Goal: Information Seeking & Learning: Learn about a topic

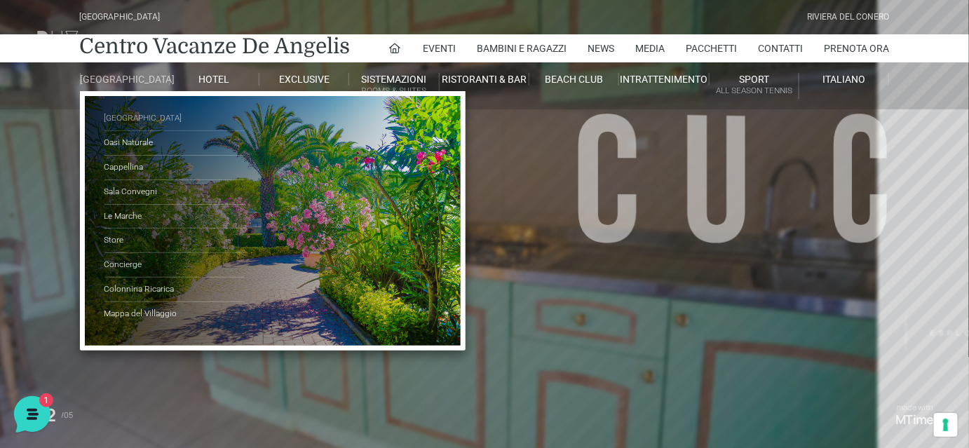
click at [130, 130] on link "[GEOGRAPHIC_DATA]" at bounding box center [174, 119] width 140 height 25
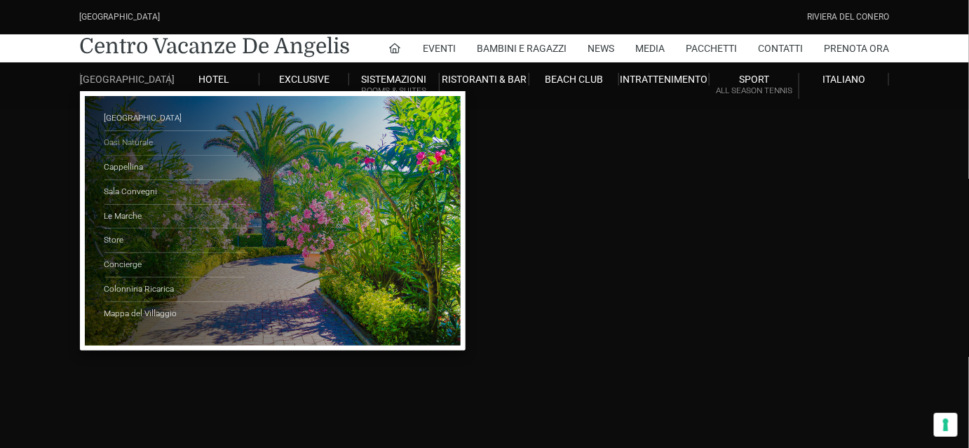
click at [115, 149] on link "Oasi Naturale" at bounding box center [174, 143] width 140 height 25
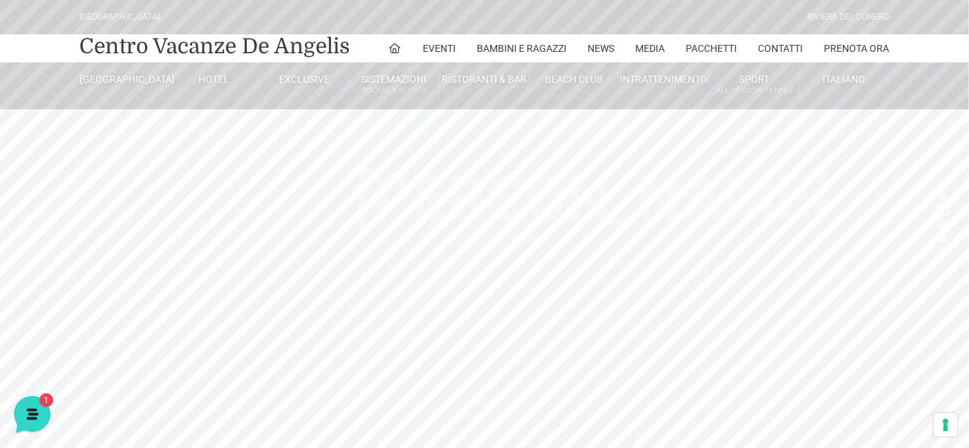
drag, startPoint x: 485, startPoint y: 360, endPoint x: 485, endPoint y: 391, distance: 31.6
click at [485, 391] on header "Villaggio Hotel Resort Riviera Del Conero Centro Vacanze De Angelis Eventi Miss…" at bounding box center [484, 280] width 969 height 561
drag, startPoint x: 482, startPoint y: 356, endPoint x: 487, endPoint y: 427, distance: 71.0
click at [487, 427] on header "Villaggio Hotel Resort Riviera Del Conero Centro Vacanze De Angelis Eventi Miss…" at bounding box center [484, 280] width 969 height 561
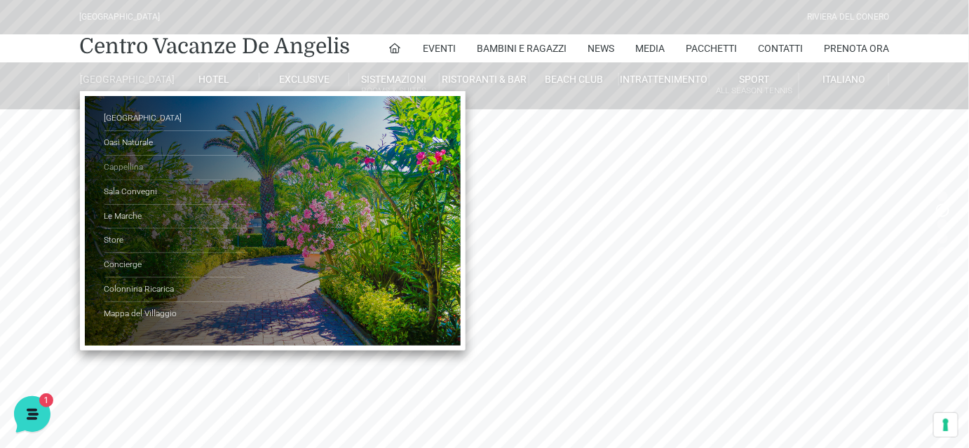
click at [127, 175] on link "Cappellina" at bounding box center [174, 168] width 140 height 25
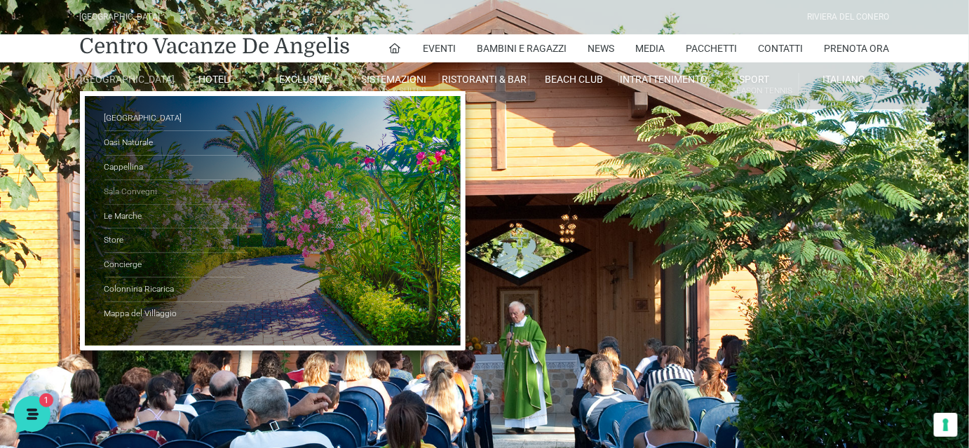
click at [121, 198] on link "Sala Convegni" at bounding box center [174, 192] width 140 height 25
click at [121, 227] on link "Le Marche" at bounding box center [174, 217] width 140 height 25
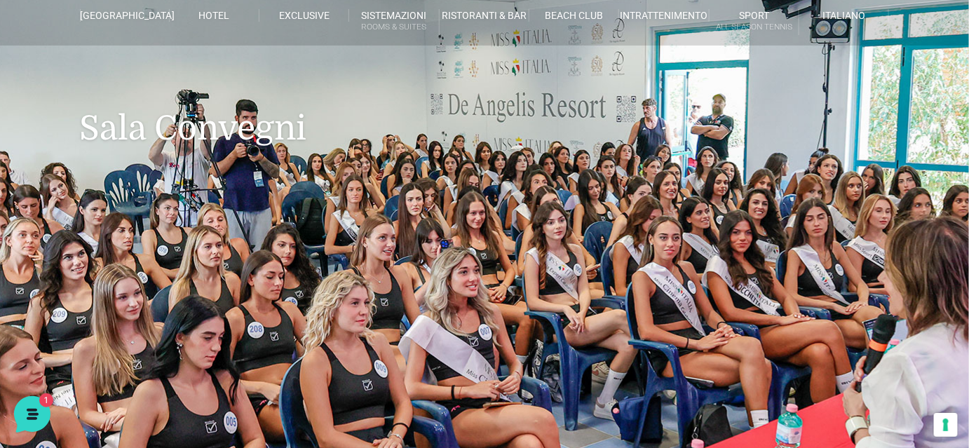
scroll to position [63, 0]
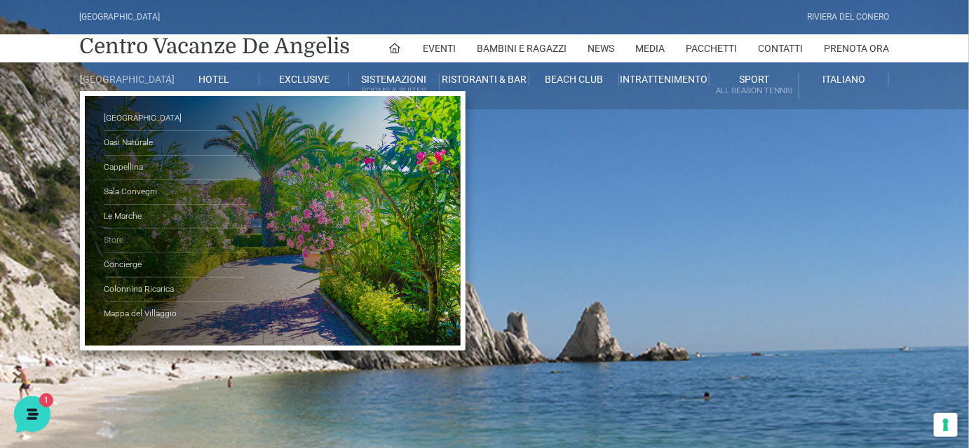
click at [118, 244] on link "Store" at bounding box center [174, 241] width 140 height 25
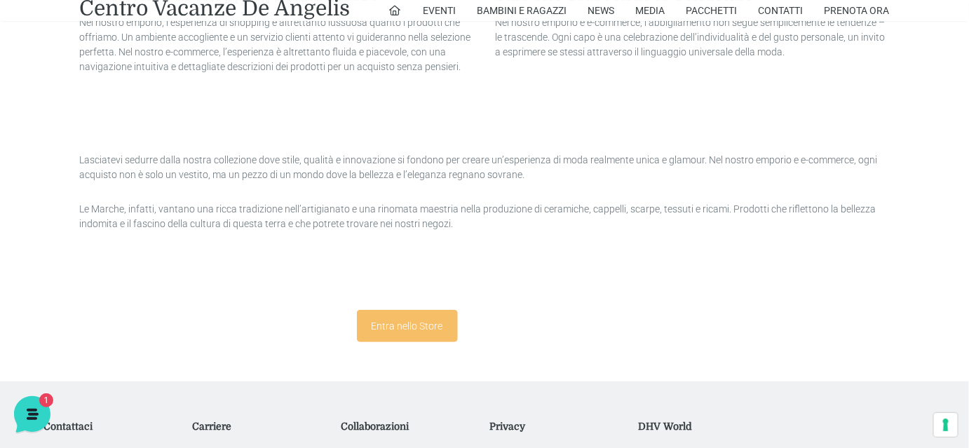
scroll to position [1849, 0]
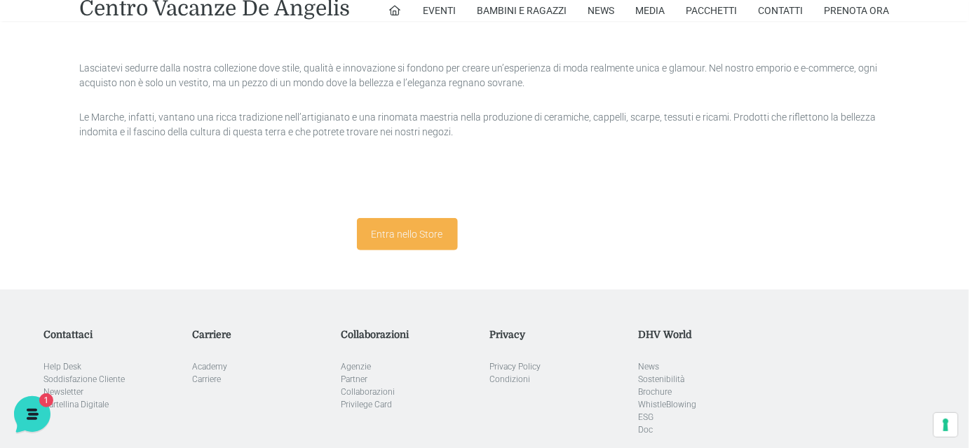
click at [411, 235] on link "Entra nello Store" at bounding box center [407, 234] width 101 height 32
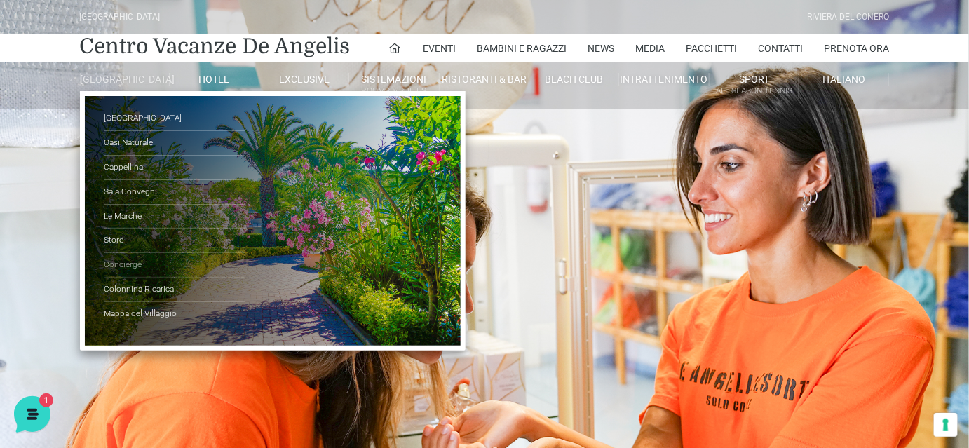
click at [125, 274] on link "Concierge" at bounding box center [174, 265] width 140 height 25
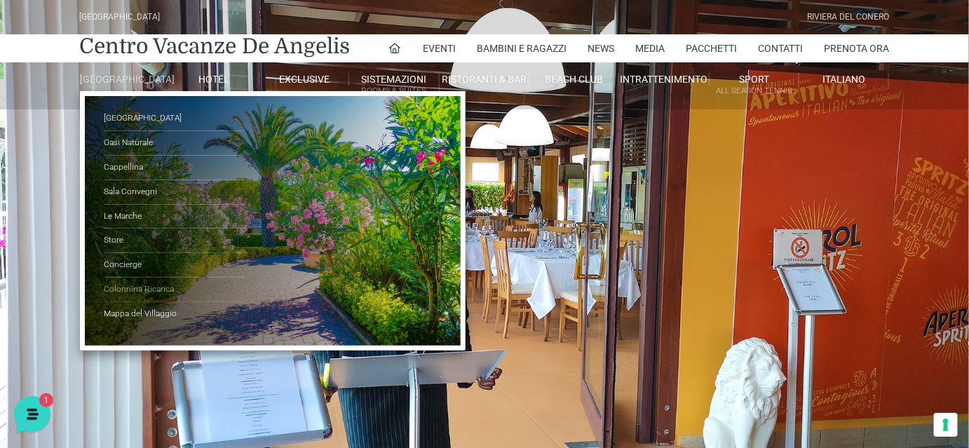
click at [149, 297] on link "Colonnina Ricarica" at bounding box center [174, 290] width 140 height 25
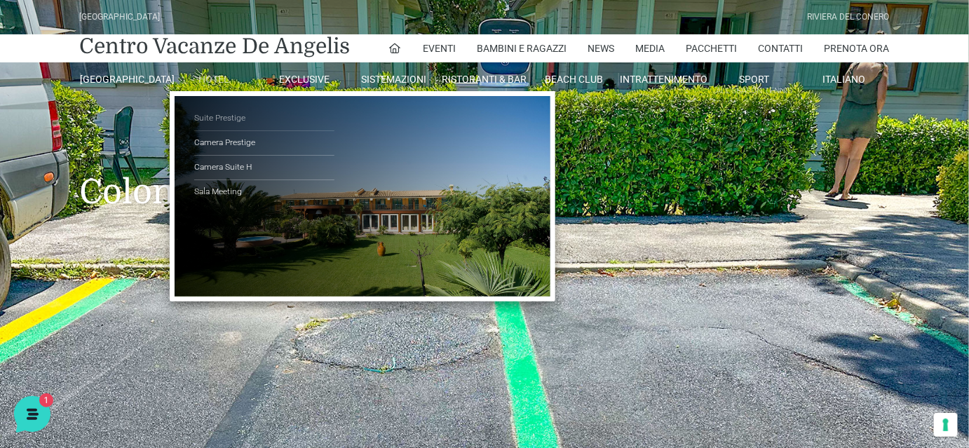
click at [217, 118] on link "Suite Prestige" at bounding box center [264, 119] width 140 height 25
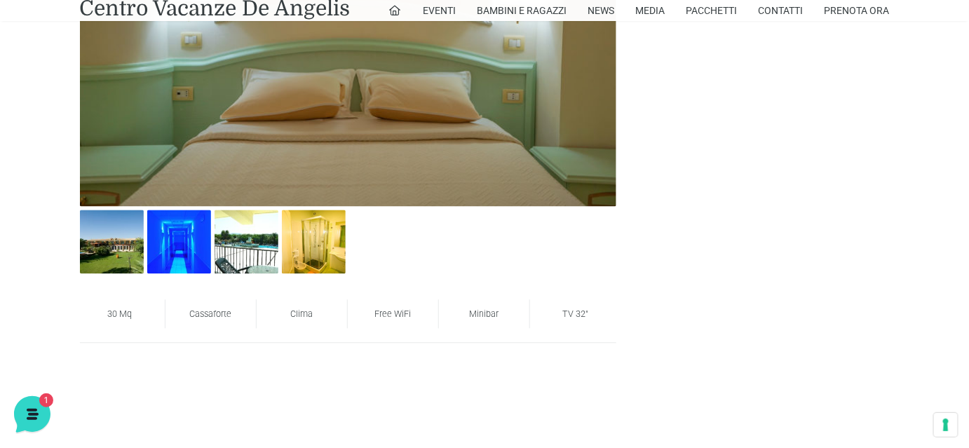
scroll to position [828, 0]
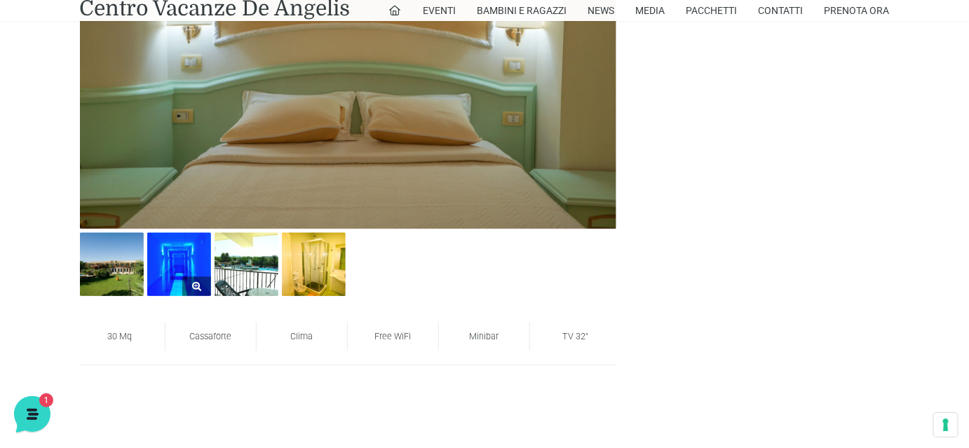
click at [161, 248] on img at bounding box center [179, 265] width 64 height 64
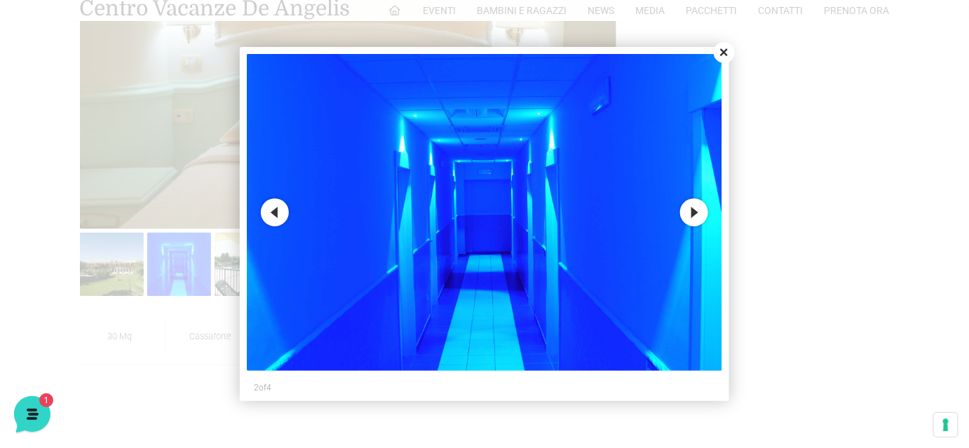
click at [725, 53] on button "Close" at bounding box center [724, 52] width 21 height 21
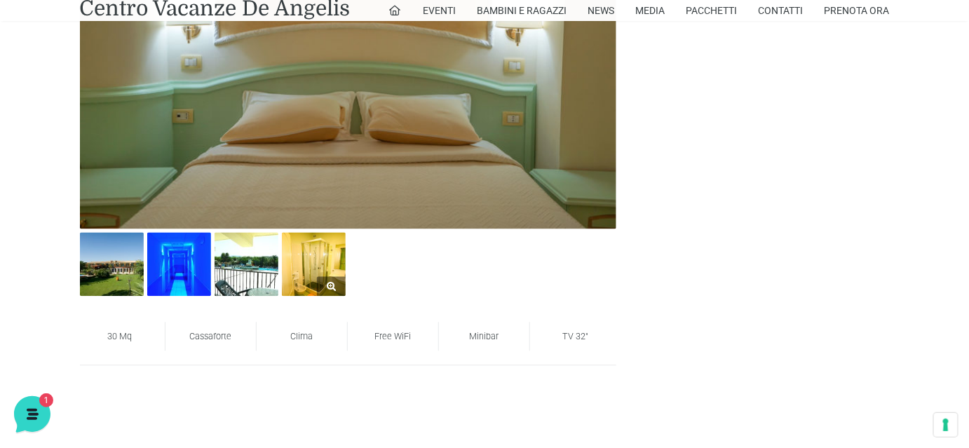
click at [300, 258] on img at bounding box center [314, 265] width 64 height 64
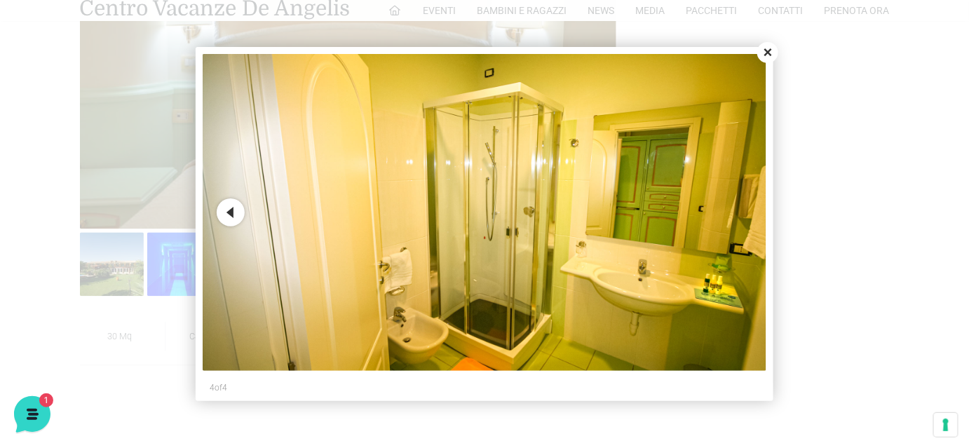
click at [772, 53] on button "Close" at bounding box center [767, 52] width 21 height 21
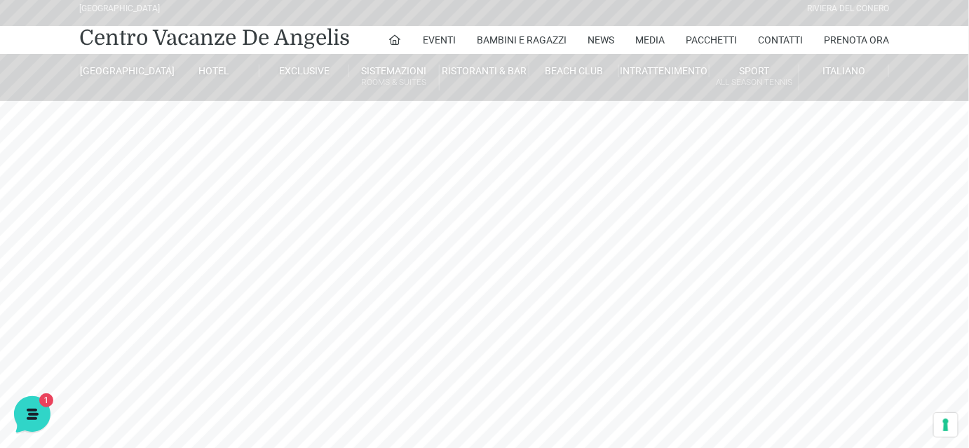
scroll to position [0, 0]
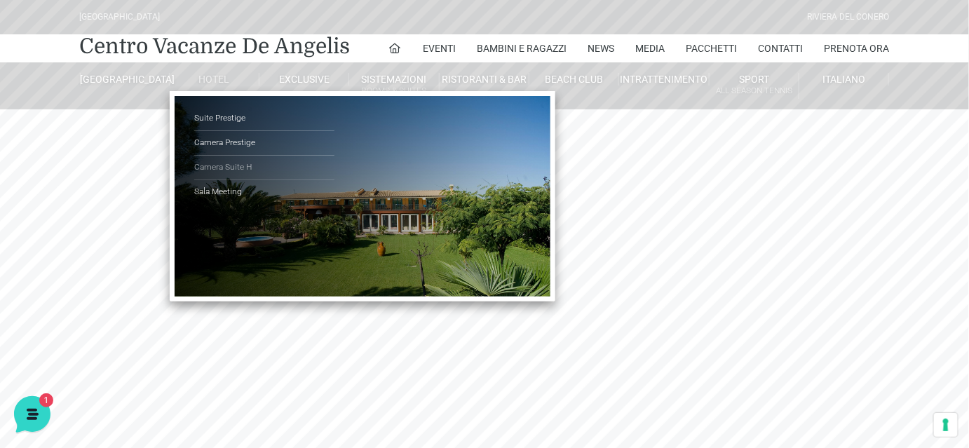
click at [236, 164] on link "Camera Suite H" at bounding box center [264, 168] width 140 height 25
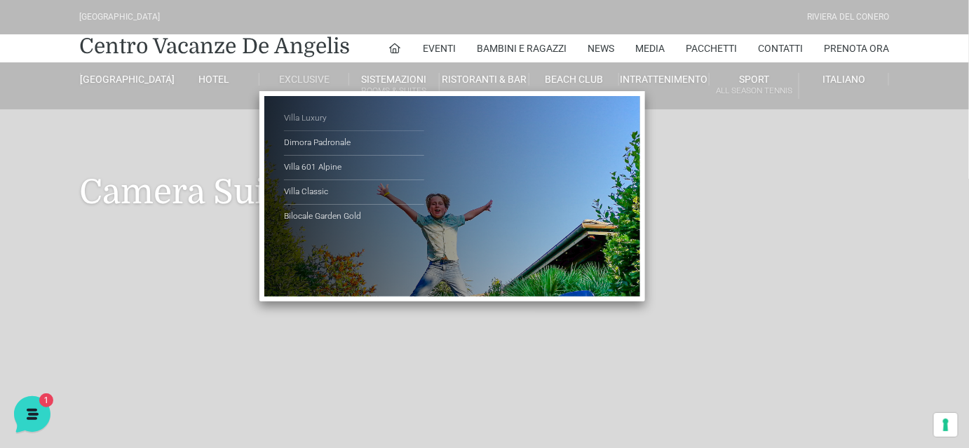
click at [313, 114] on link "Villa Luxury" at bounding box center [354, 119] width 140 height 25
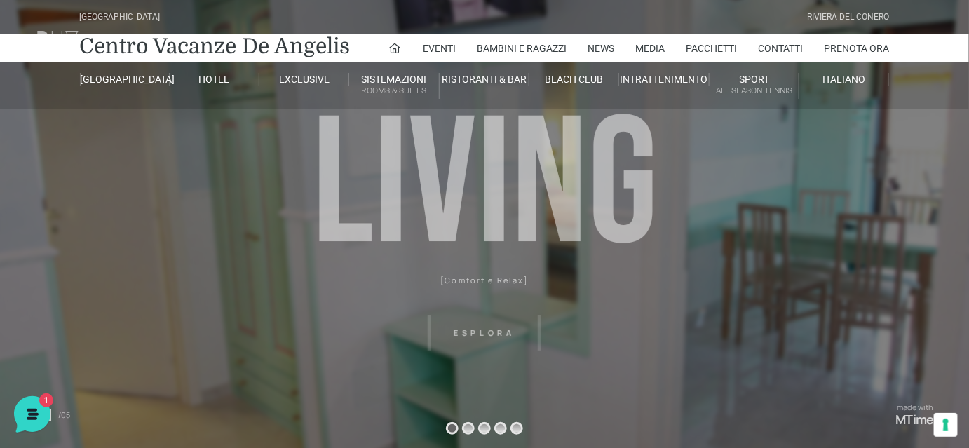
click at [469, 428] on header "[GEOGRAPHIC_DATA] [GEOGRAPHIC_DATA] Centro Vacanze [GEOGRAPHIC_DATA] Eventi Mis…" at bounding box center [484, 315] width 969 height 631
click at [480, 429] on header "[GEOGRAPHIC_DATA] [GEOGRAPHIC_DATA] Centro Vacanze [GEOGRAPHIC_DATA] Eventi Mis…" at bounding box center [484, 315] width 969 height 631
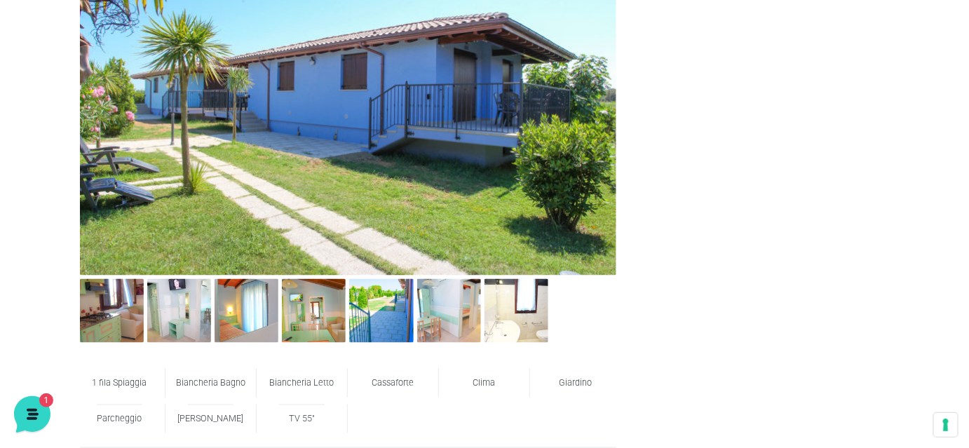
scroll to position [574, 0]
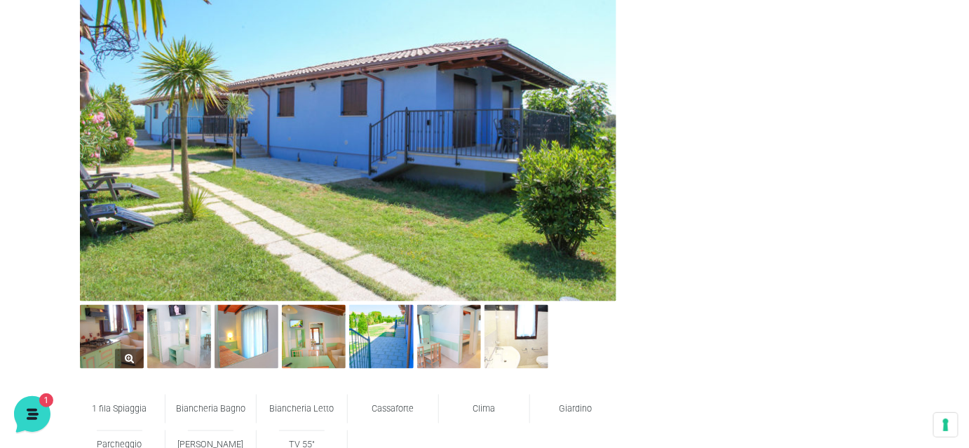
click at [121, 338] on img at bounding box center [112, 337] width 64 height 64
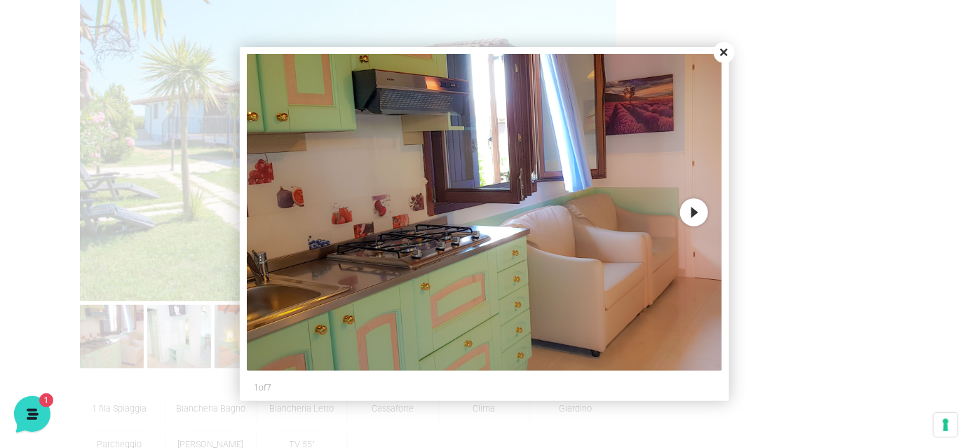
click at [703, 208] on button "Next" at bounding box center [694, 212] width 28 height 28
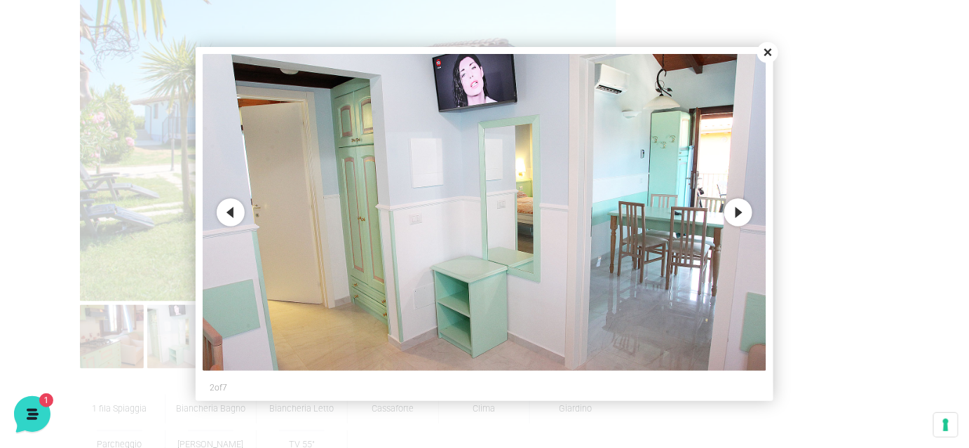
click at [748, 213] on button "Next" at bounding box center [738, 212] width 28 height 28
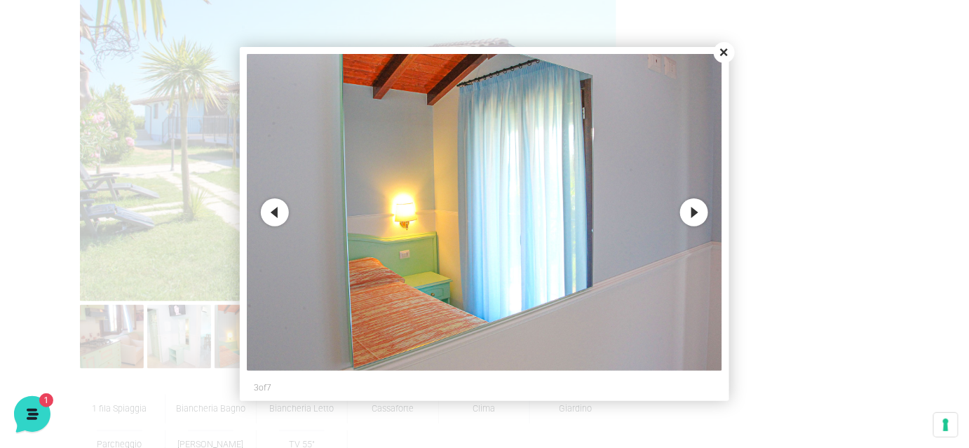
click at [698, 210] on button "Next" at bounding box center [694, 212] width 28 height 28
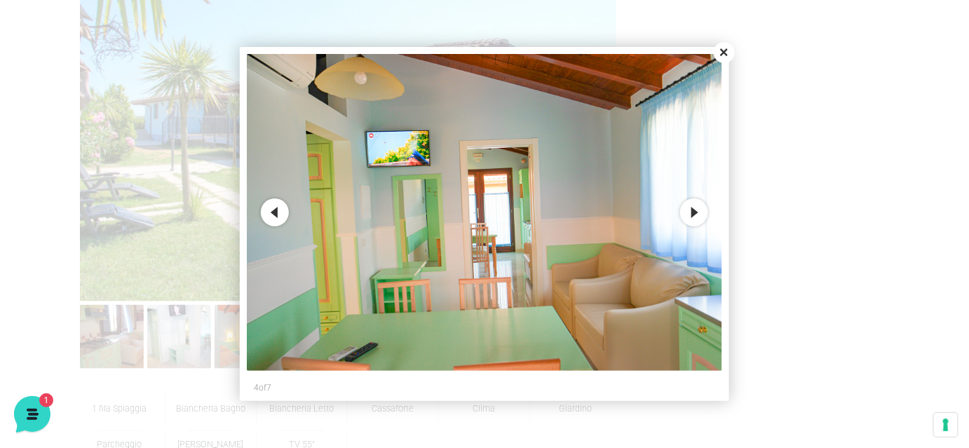
click at [698, 210] on button "Next" at bounding box center [694, 212] width 28 height 28
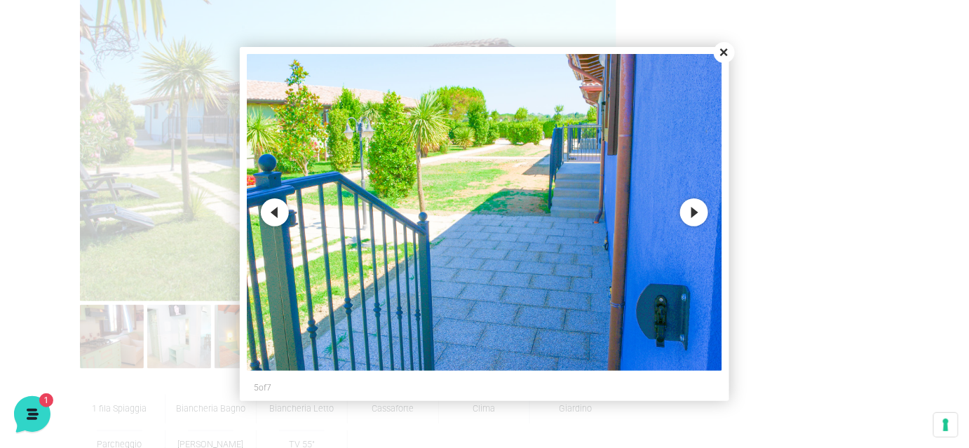
click at [698, 210] on button "Next" at bounding box center [694, 212] width 28 height 28
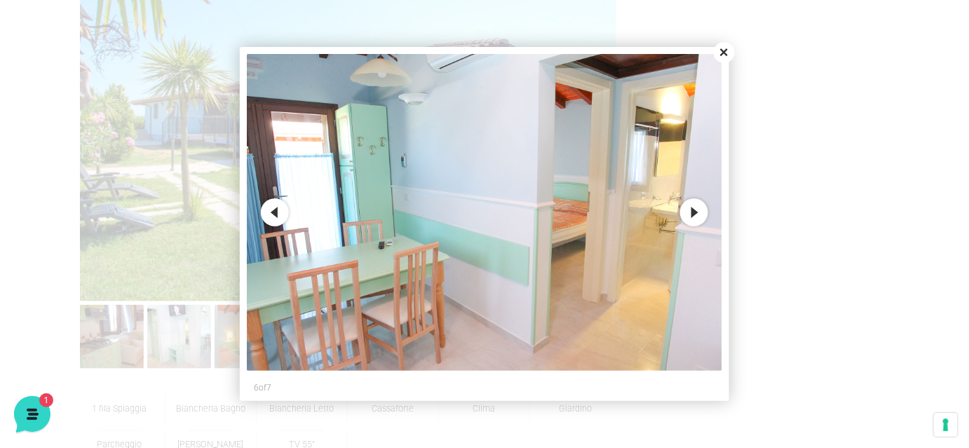
click at [698, 210] on button "Next" at bounding box center [694, 212] width 28 height 28
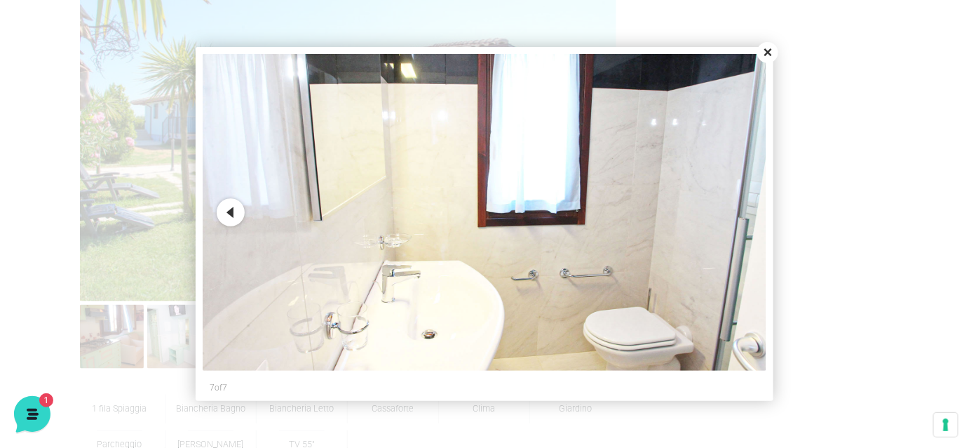
click at [770, 53] on button "Close" at bounding box center [767, 52] width 21 height 21
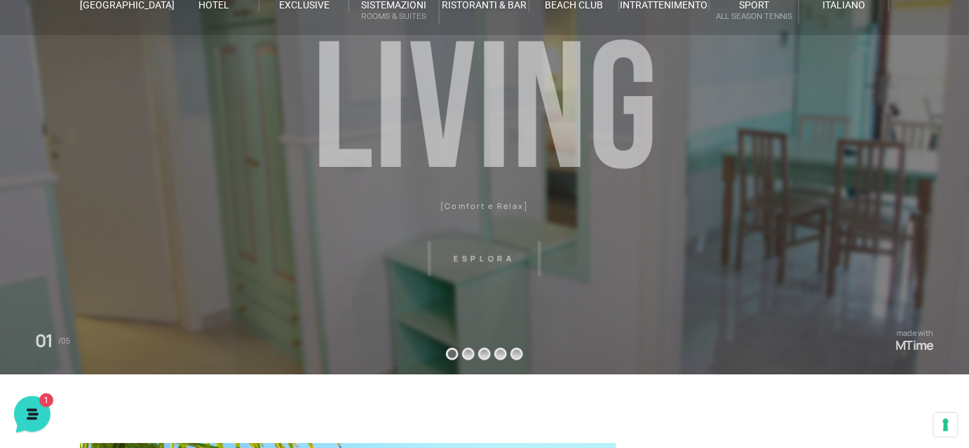
scroll to position [0, 0]
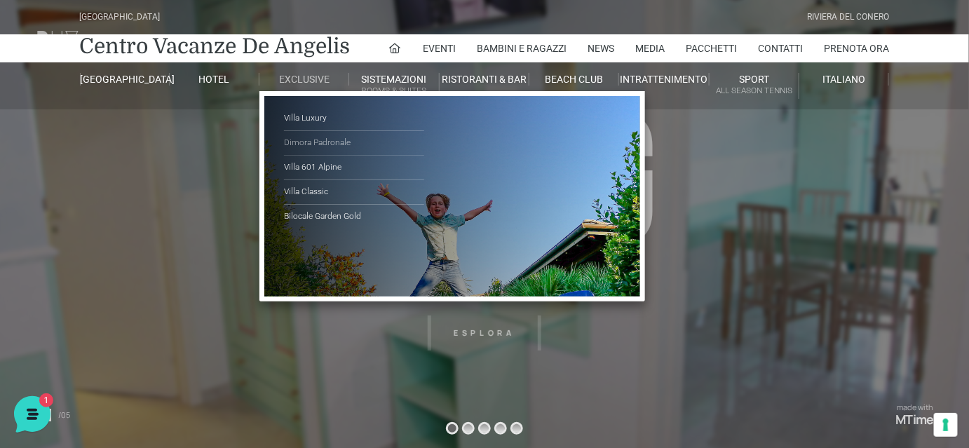
click at [315, 140] on link "Dimora Padronale" at bounding box center [354, 143] width 140 height 25
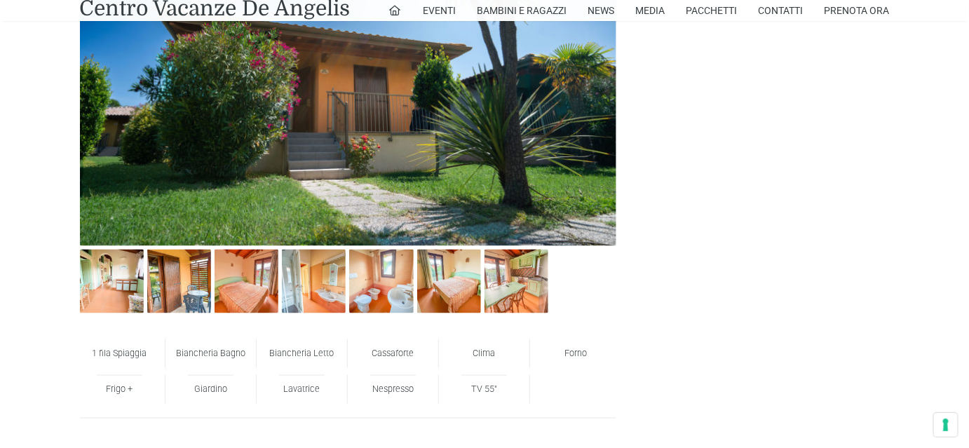
scroll to position [637, 0]
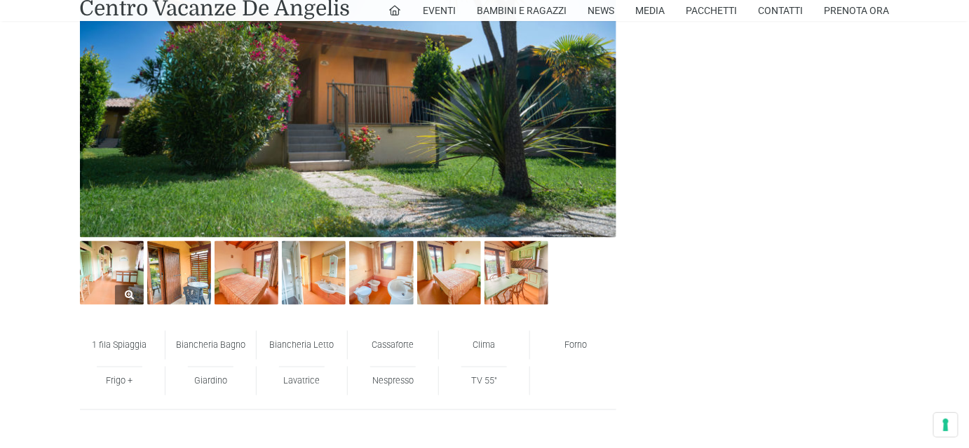
click at [95, 269] on img at bounding box center [112, 273] width 64 height 64
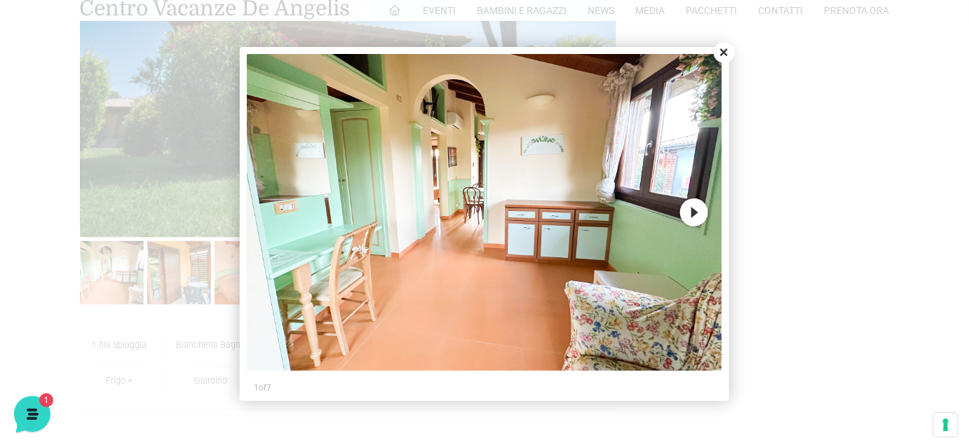
scroll to position [0, 0]
click at [703, 210] on button "Next" at bounding box center [694, 212] width 28 height 28
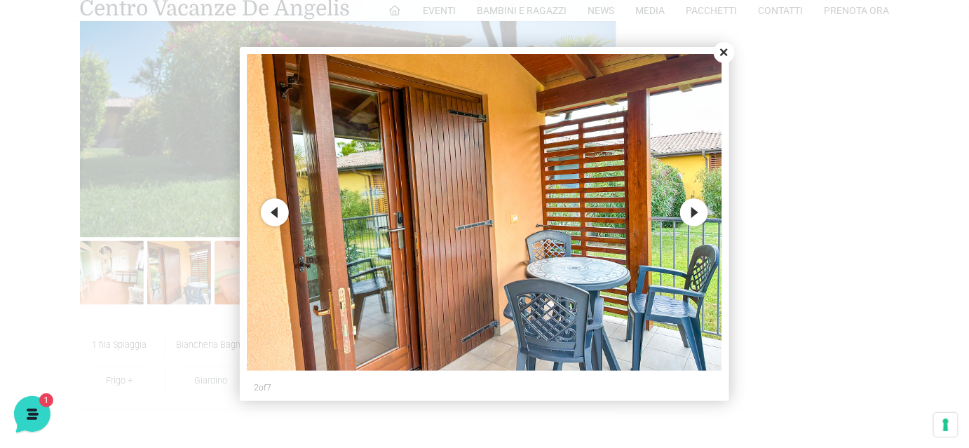
click at [688, 212] on button "Next" at bounding box center [694, 212] width 28 height 28
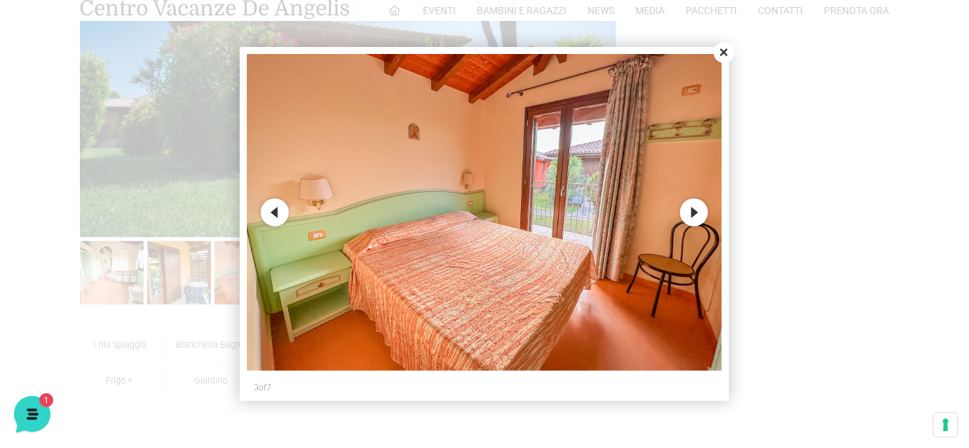
click at [704, 216] on button "Next" at bounding box center [694, 212] width 28 height 28
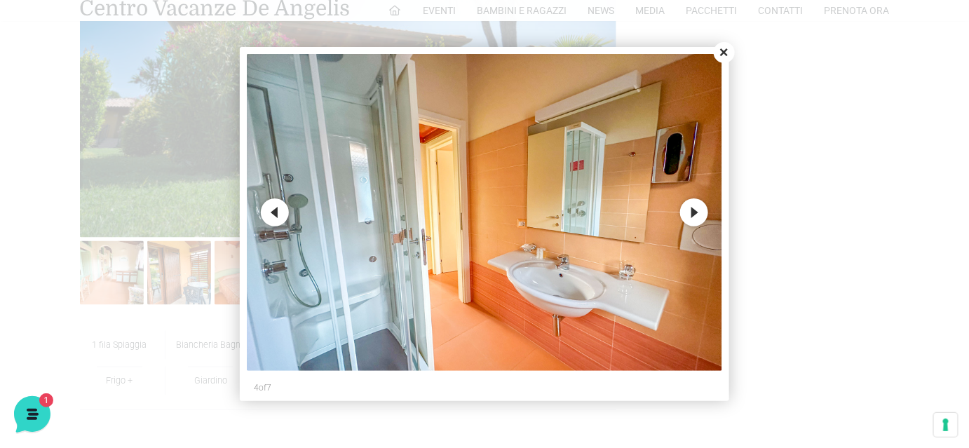
click at [281, 212] on button "Previous" at bounding box center [275, 212] width 28 height 28
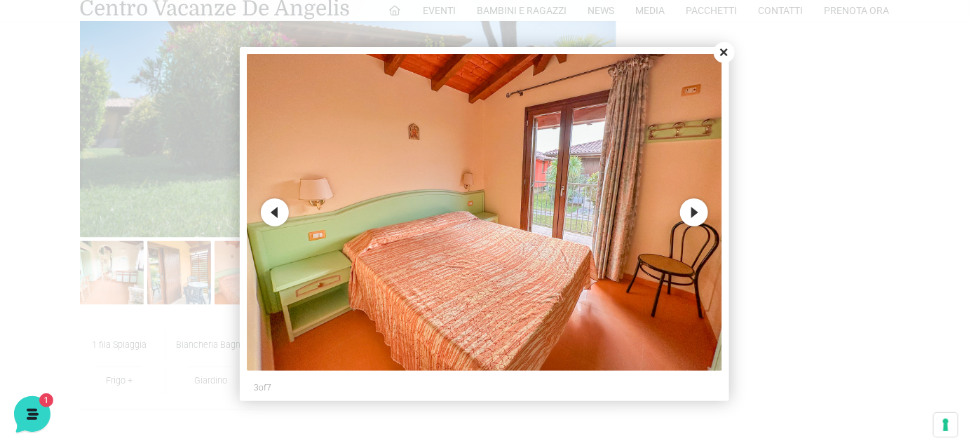
click at [697, 212] on button "Next" at bounding box center [694, 212] width 28 height 28
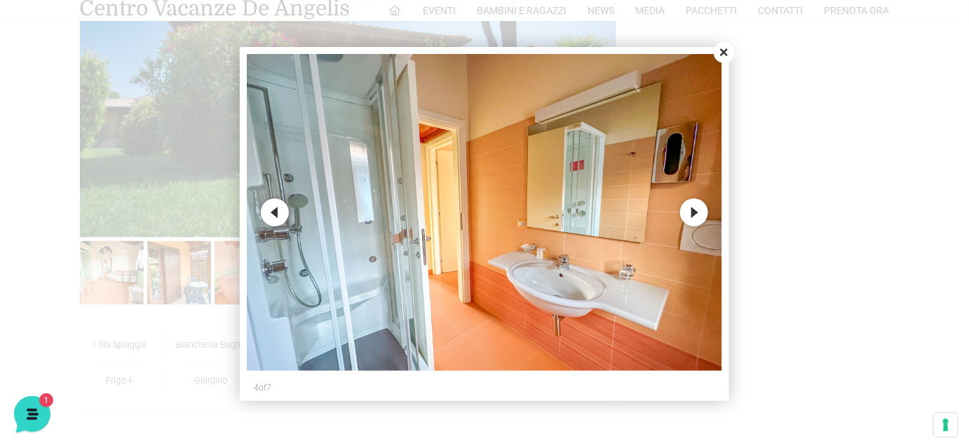
click at [697, 212] on button "Next" at bounding box center [694, 212] width 28 height 28
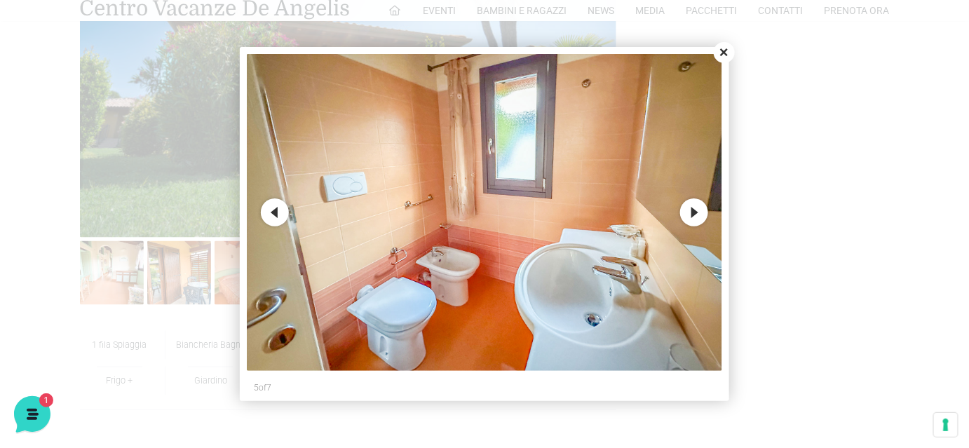
click at [697, 212] on button "Next" at bounding box center [694, 212] width 28 height 28
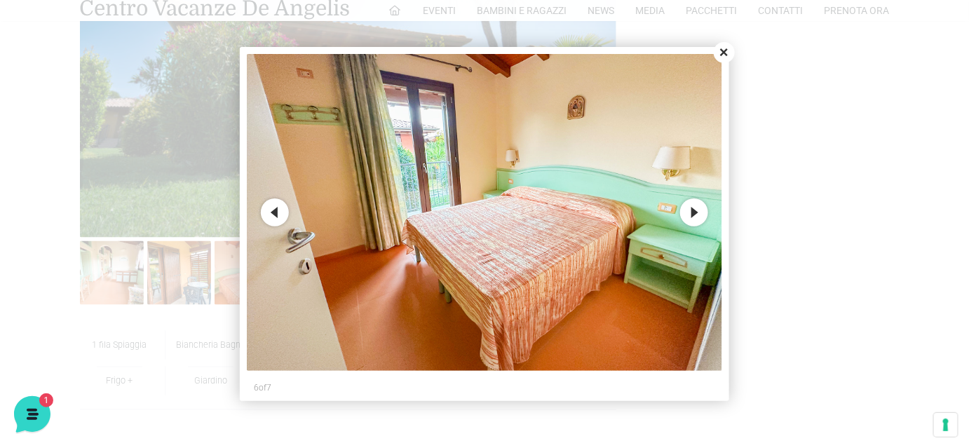
click at [697, 212] on button "Next" at bounding box center [694, 212] width 28 height 28
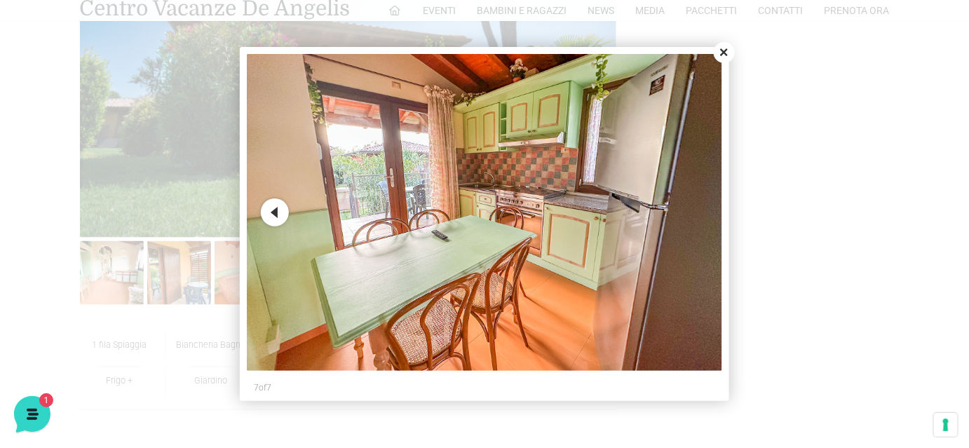
click at [724, 54] on button "Close" at bounding box center [724, 52] width 21 height 21
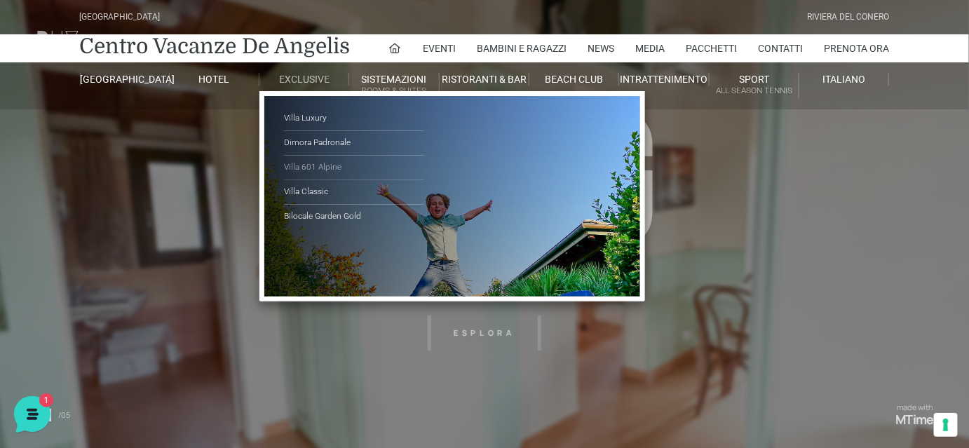
click at [320, 167] on link "Villa 601 Alpine" at bounding box center [354, 168] width 140 height 25
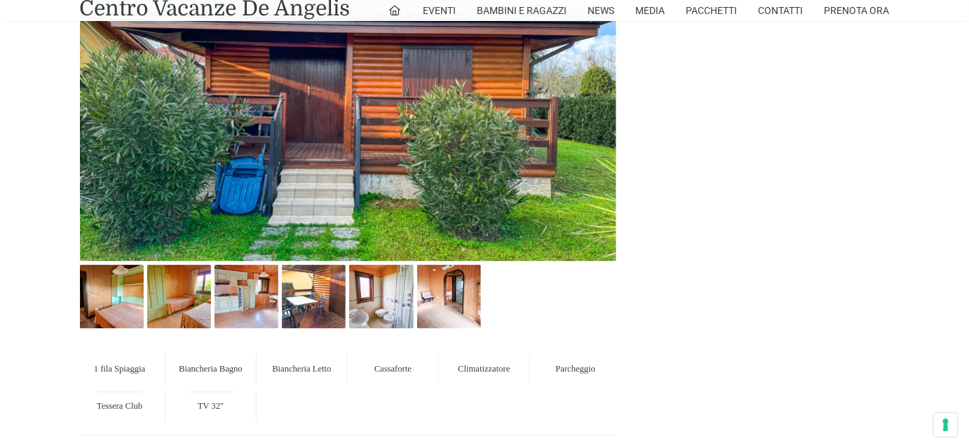
scroll to position [637, 0]
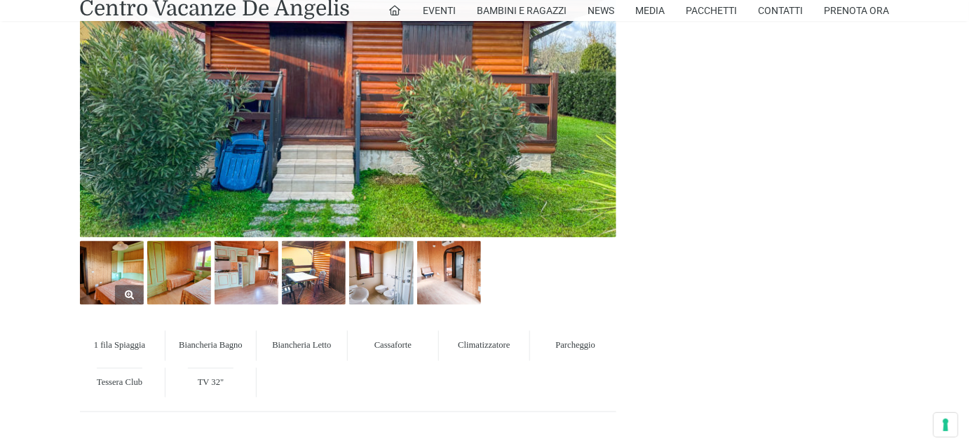
click at [93, 272] on img at bounding box center [112, 273] width 64 height 64
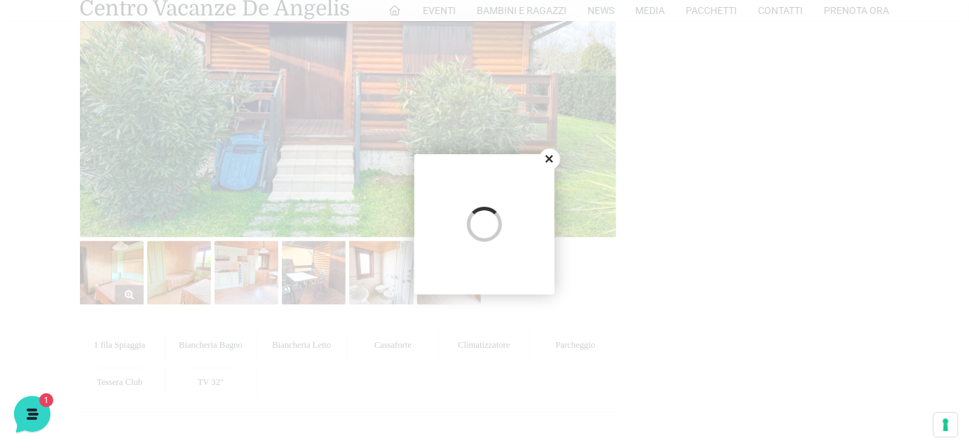
scroll to position [0, 0]
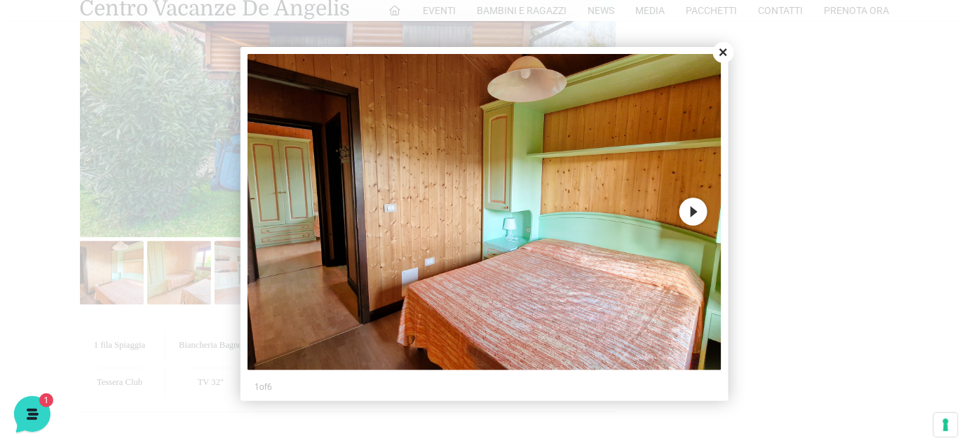
click at [701, 204] on button "Next" at bounding box center [694, 212] width 28 height 28
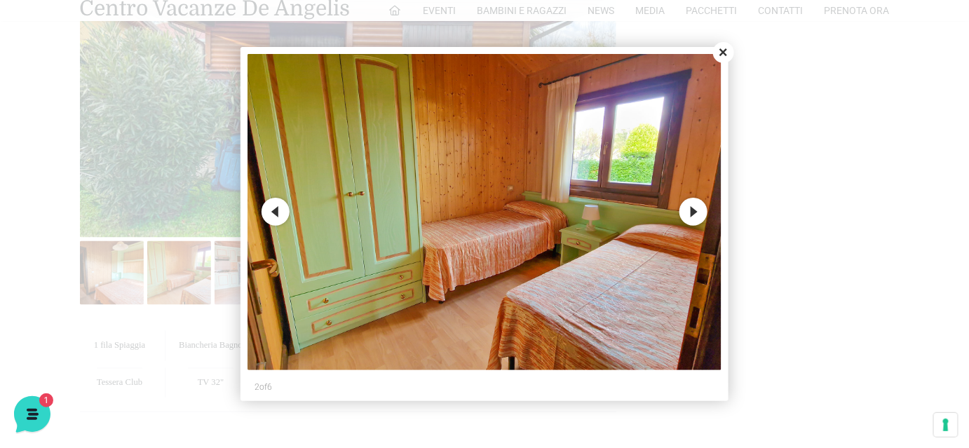
click at [693, 205] on button "Next" at bounding box center [694, 212] width 28 height 28
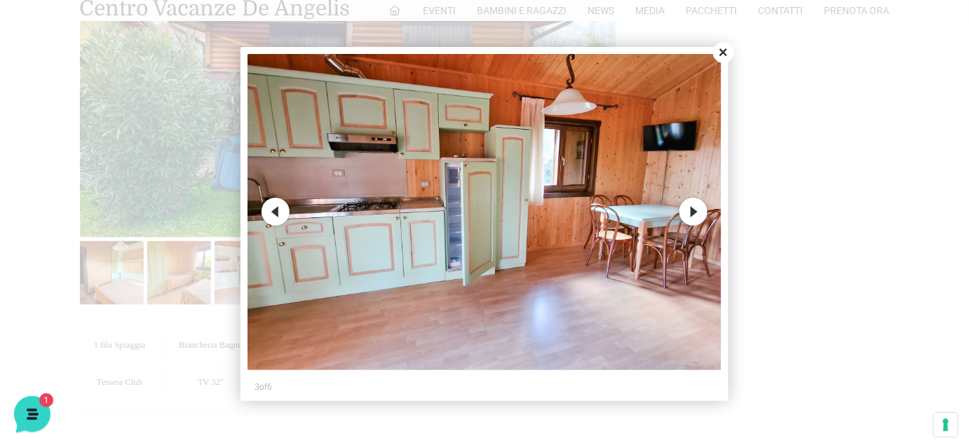
click at [693, 205] on button "Next" at bounding box center [694, 212] width 28 height 28
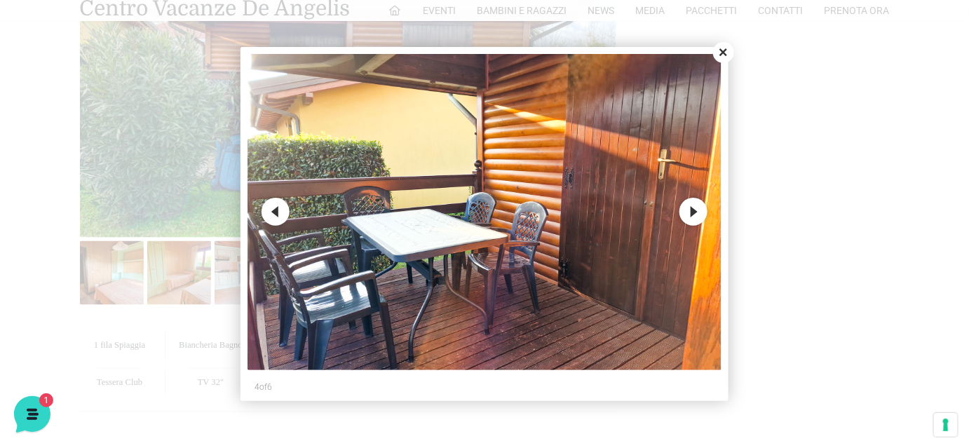
click at [693, 205] on button "Next" at bounding box center [694, 212] width 28 height 28
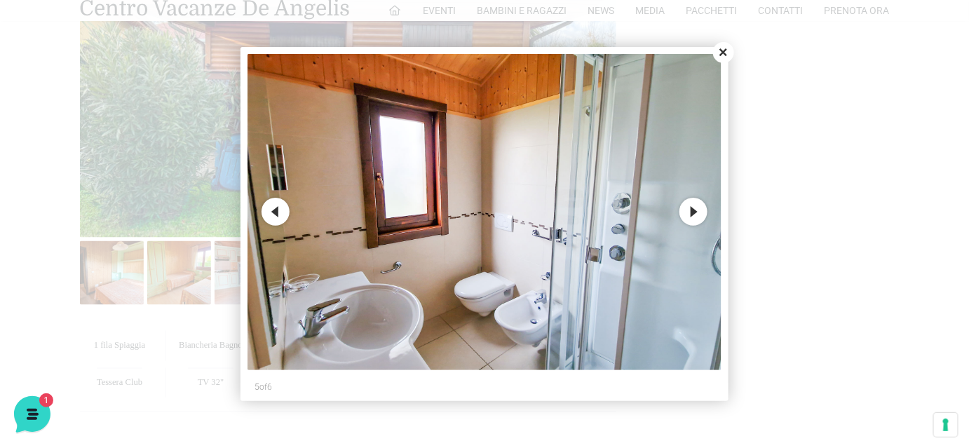
click at [693, 205] on button "Next" at bounding box center [694, 212] width 28 height 28
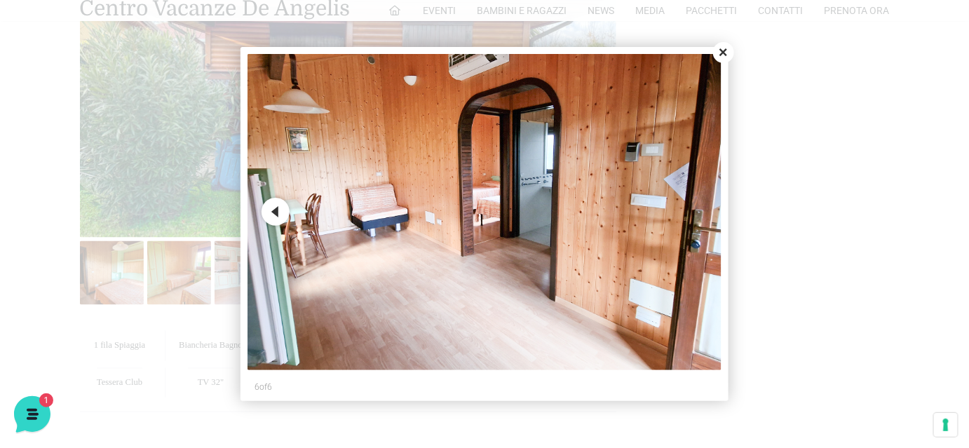
click at [693, 205] on img at bounding box center [485, 212] width 474 height 316
click at [726, 51] on button "Close" at bounding box center [723, 52] width 21 height 21
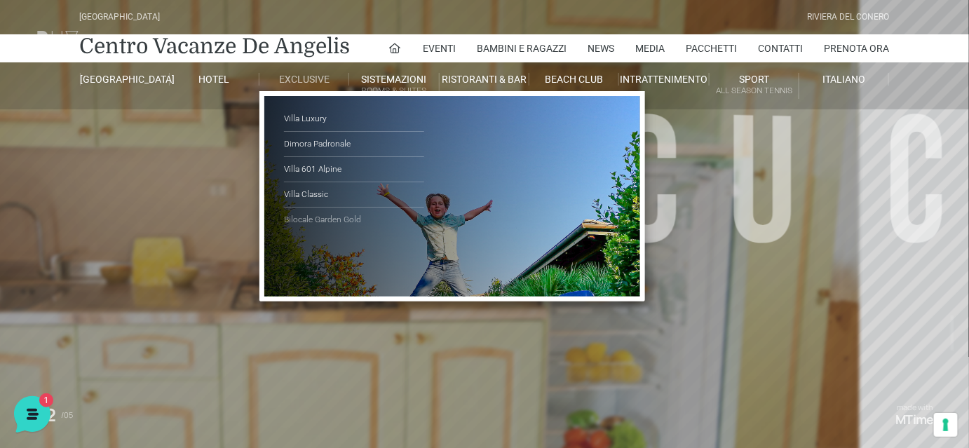
click at [315, 219] on link "Bilocale Garden Gold" at bounding box center [354, 220] width 140 height 25
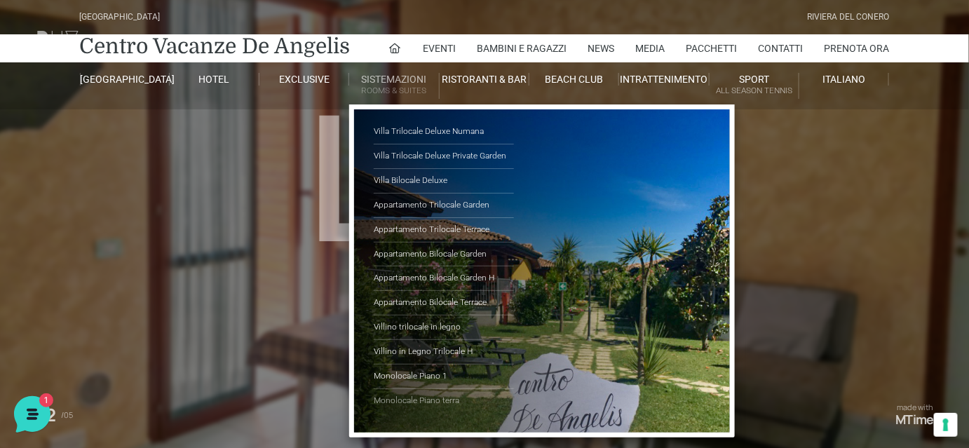
click at [422, 400] on link "Monolocale Piano terra" at bounding box center [444, 401] width 140 height 24
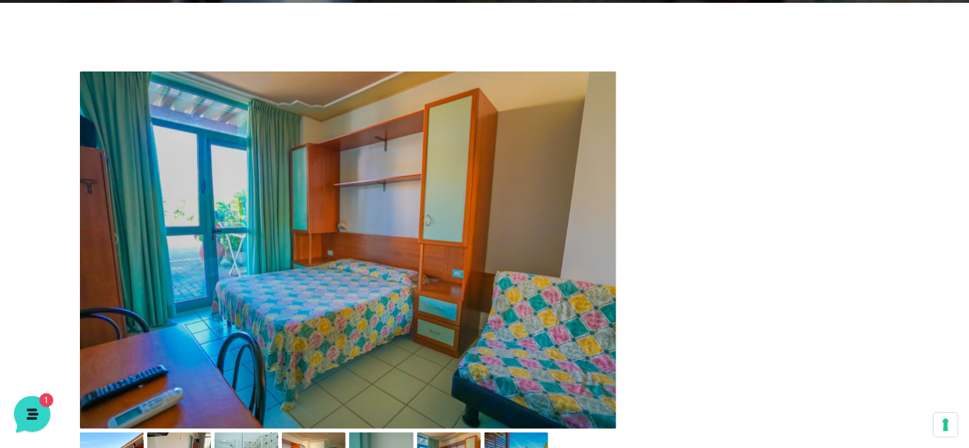
scroll to position [510, 0]
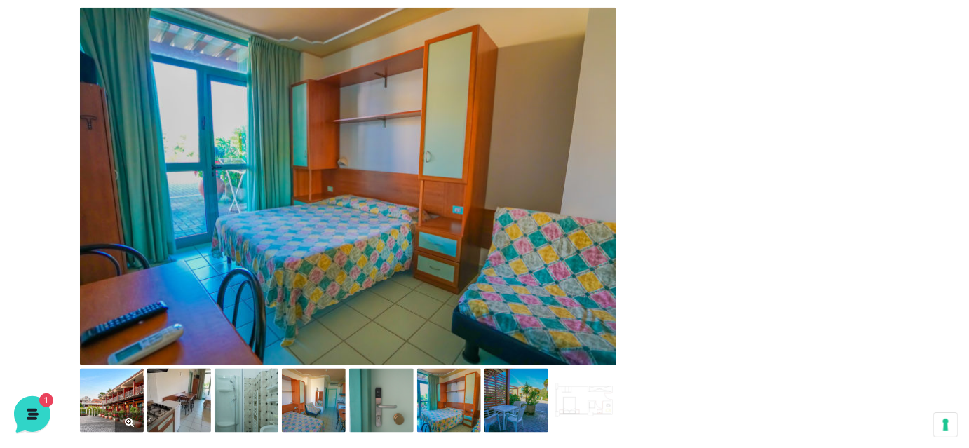
click at [111, 395] on img at bounding box center [112, 401] width 64 height 64
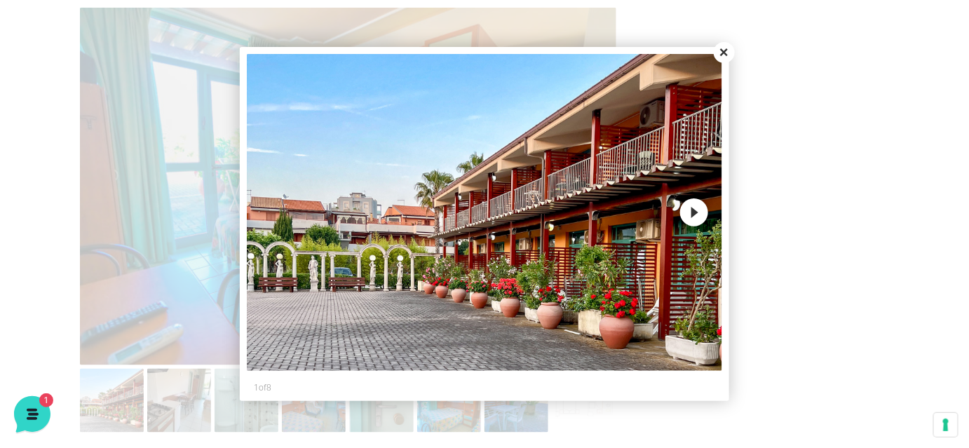
click at [698, 213] on button "Next" at bounding box center [694, 212] width 28 height 28
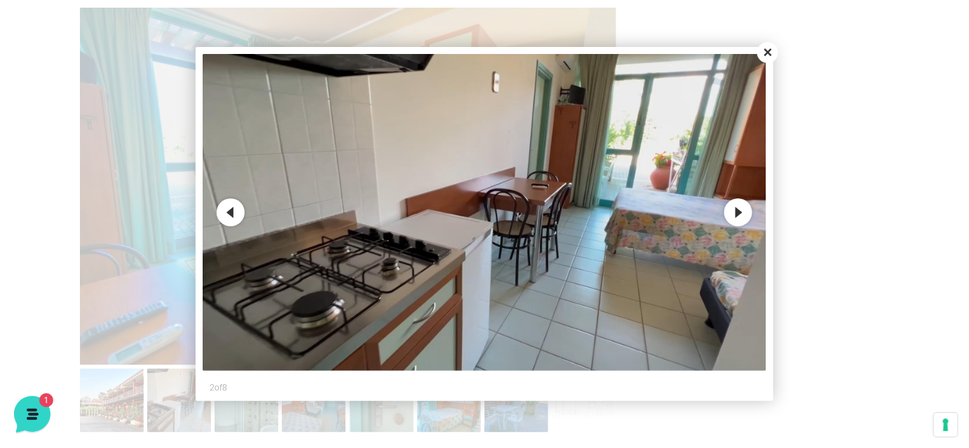
click at [736, 212] on button "Next" at bounding box center [738, 212] width 28 height 28
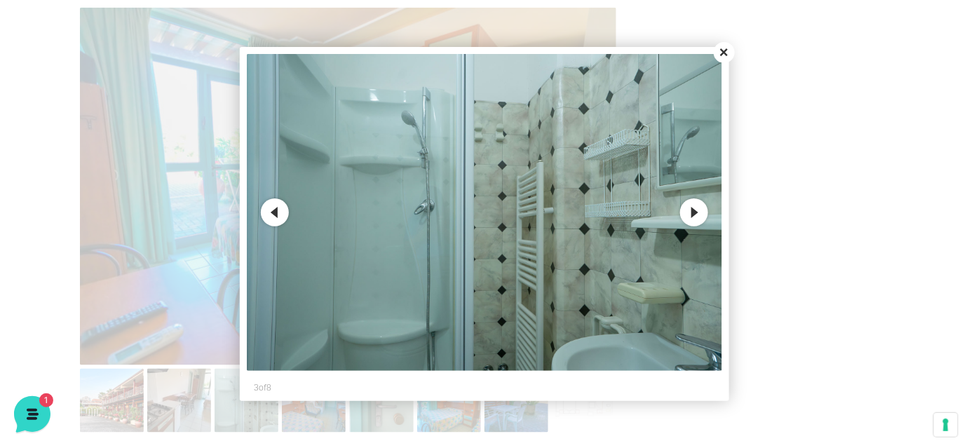
click at [696, 214] on button "Next" at bounding box center [694, 212] width 28 height 28
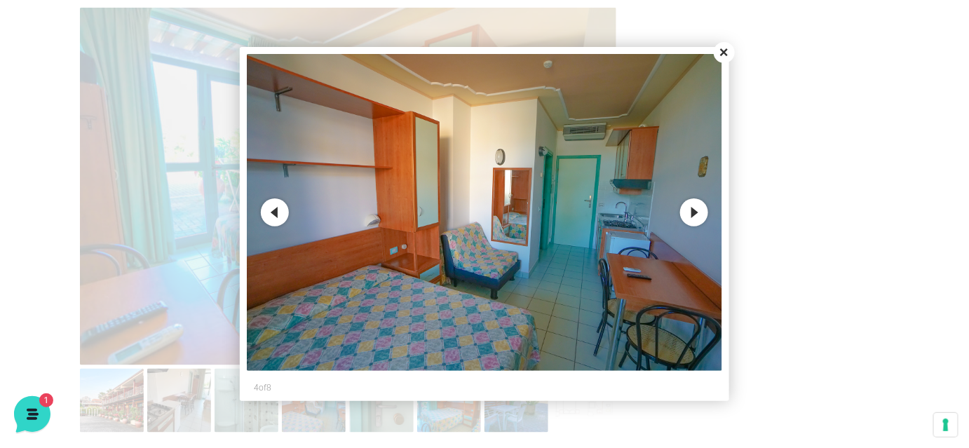
click at [696, 214] on button "Next" at bounding box center [694, 212] width 28 height 28
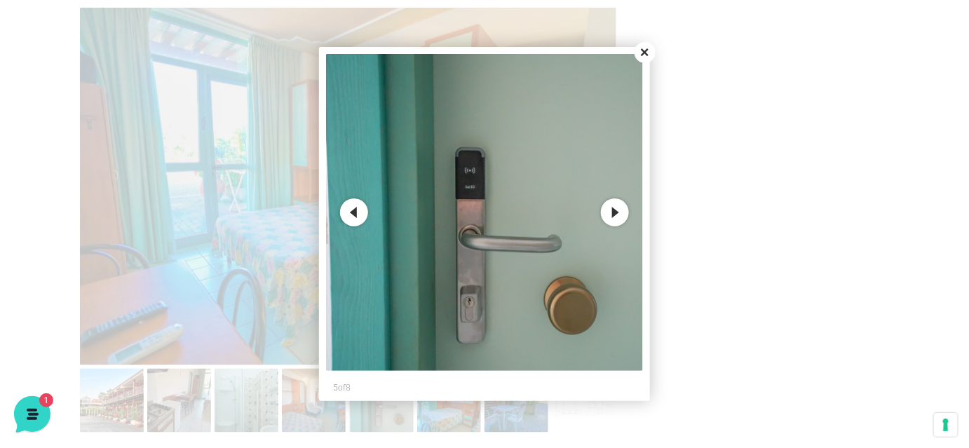
click at [612, 212] on button "Next" at bounding box center [615, 212] width 28 height 28
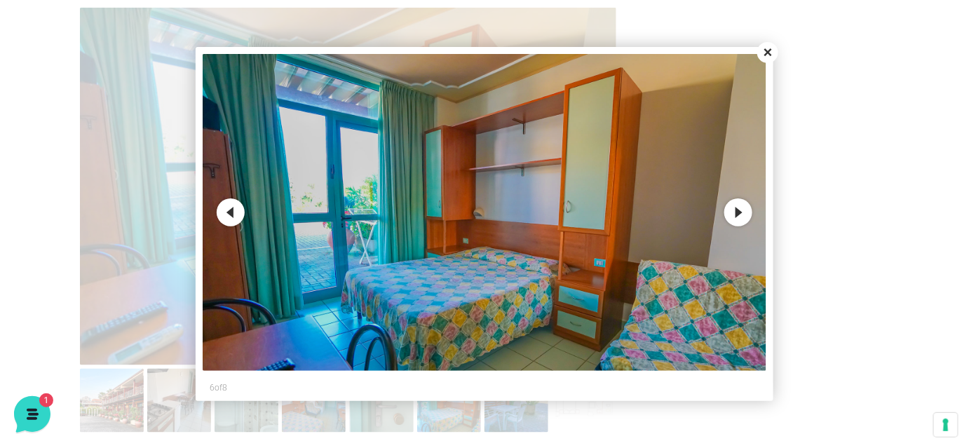
click at [733, 212] on button "Next" at bounding box center [738, 212] width 28 height 28
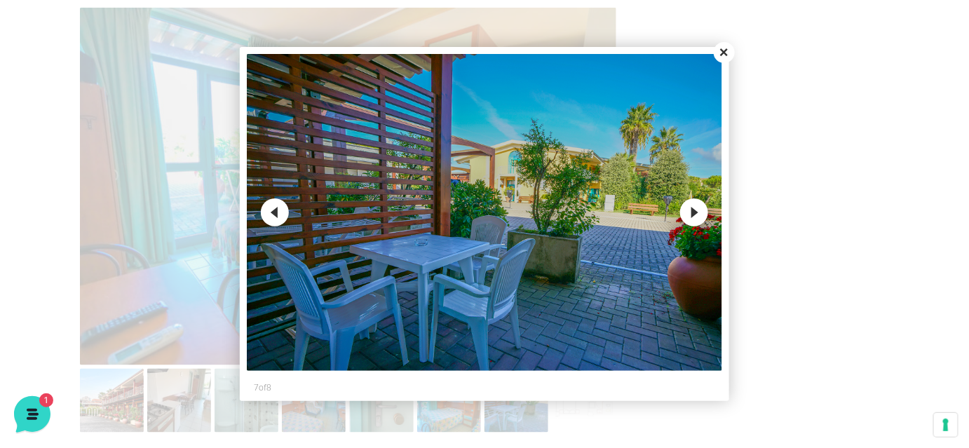
click at [699, 216] on button "Next" at bounding box center [694, 212] width 28 height 28
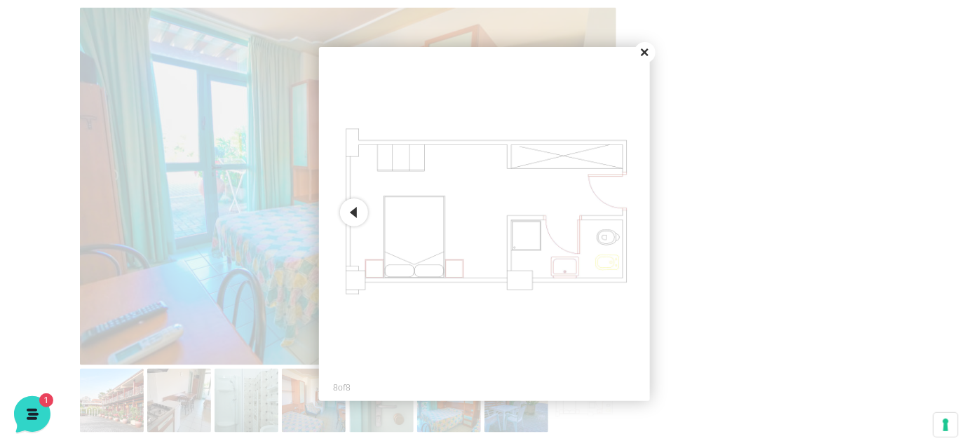
click at [638, 55] on button "Close" at bounding box center [645, 52] width 21 height 21
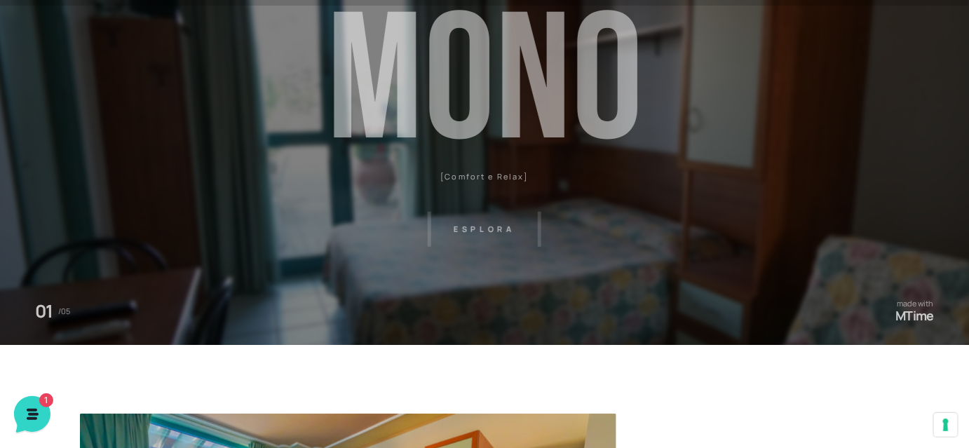
scroll to position [0, 0]
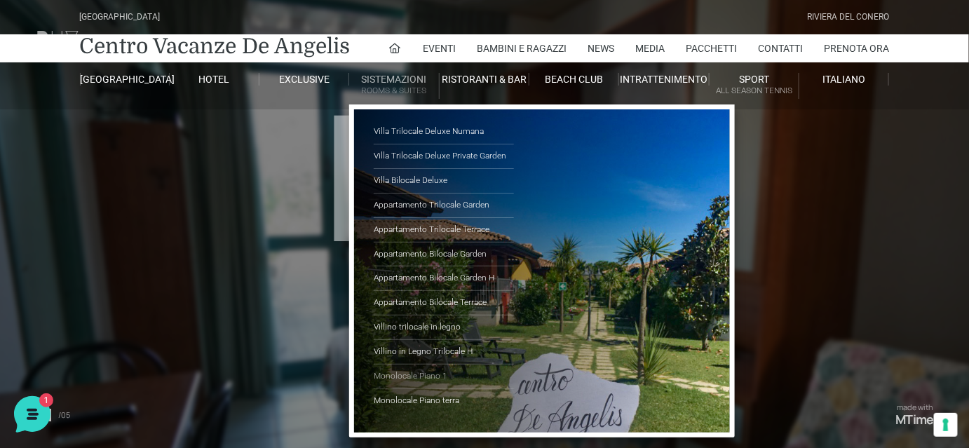
click at [426, 372] on link "Monolocale Piano 1" at bounding box center [444, 377] width 140 height 25
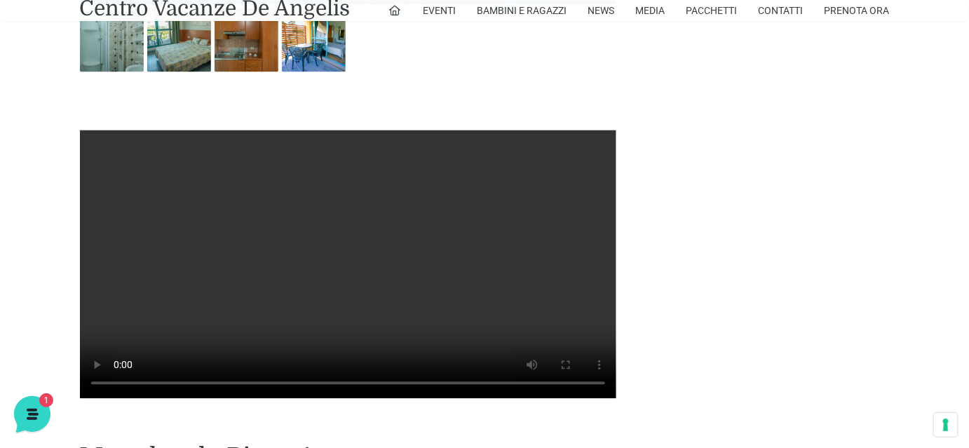
scroll to position [764, 0]
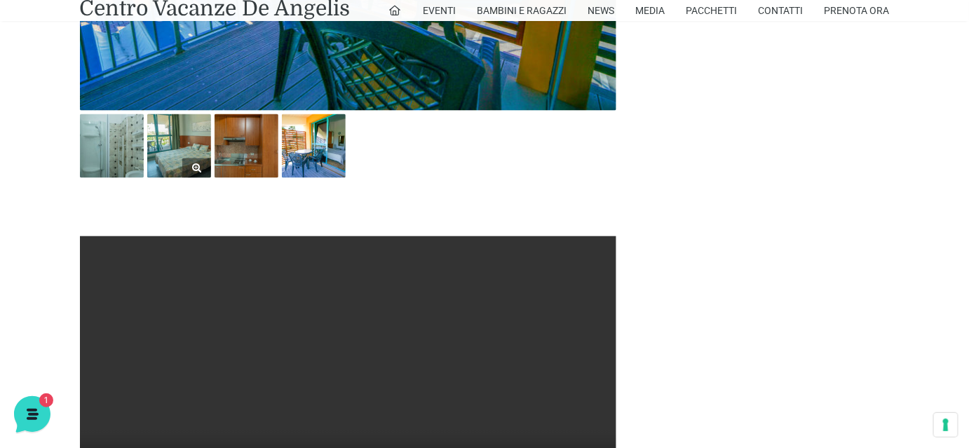
click at [190, 154] on img at bounding box center [179, 146] width 64 height 64
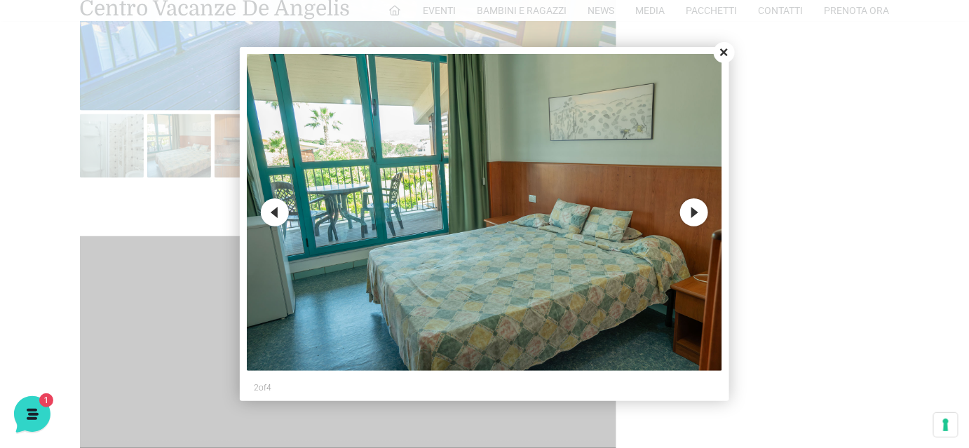
click at [283, 208] on button "Previous" at bounding box center [275, 212] width 28 height 28
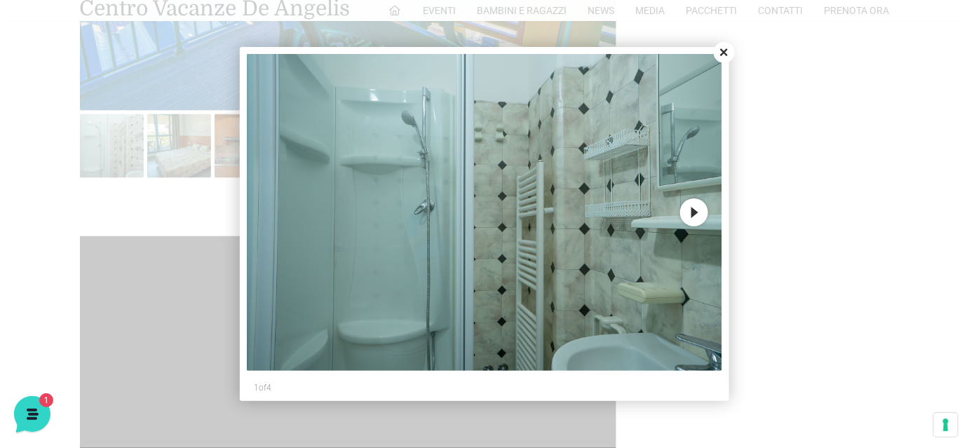
click at [283, 208] on img at bounding box center [484, 212] width 475 height 317
click at [699, 202] on button "Next" at bounding box center [694, 212] width 28 height 28
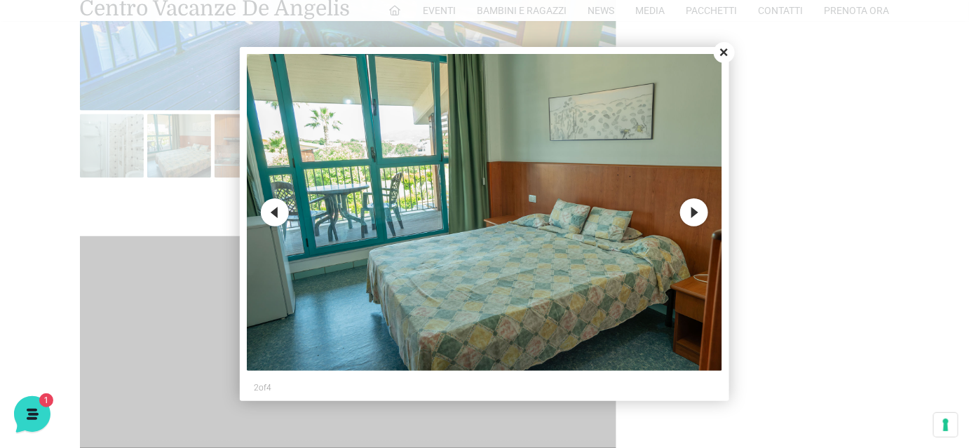
click at [699, 202] on button "Next" at bounding box center [694, 212] width 28 height 28
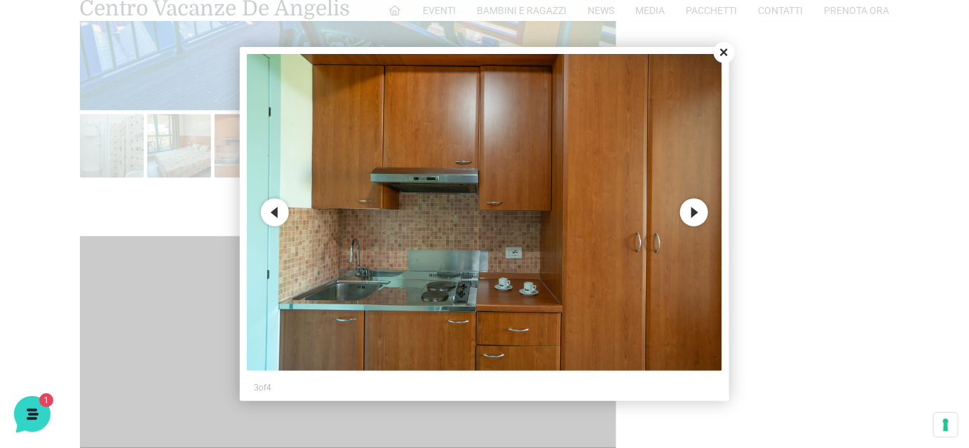
click at [718, 53] on button "Close" at bounding box center [724, 52] width 21 height 21
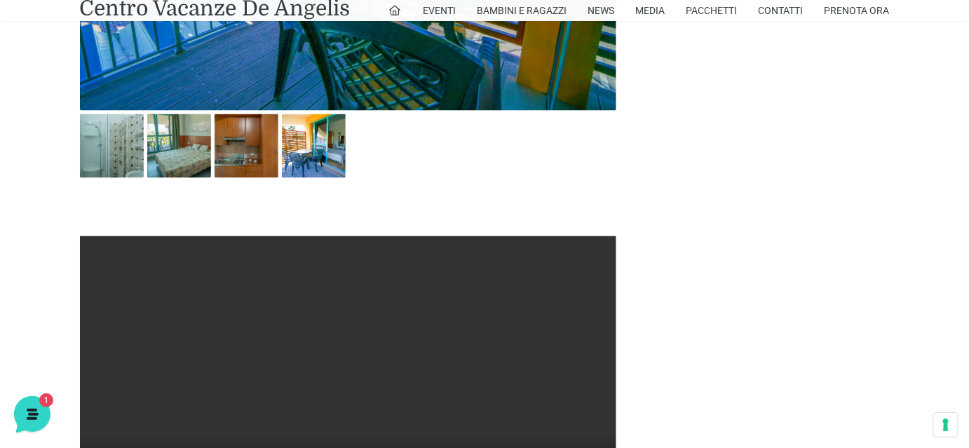
click at [281, 143] on div at bounding box center [314, 148] width 67 height 68
click at [269, 143] on img at bounding box center [247, 146] width 64 height 64
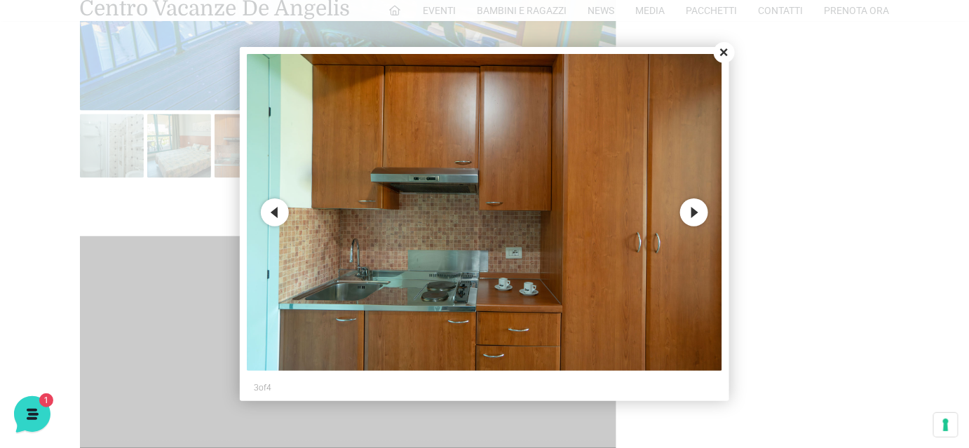
click at [720, 55] on button "Close" at bounding box center [724, 52] width 21 height 21
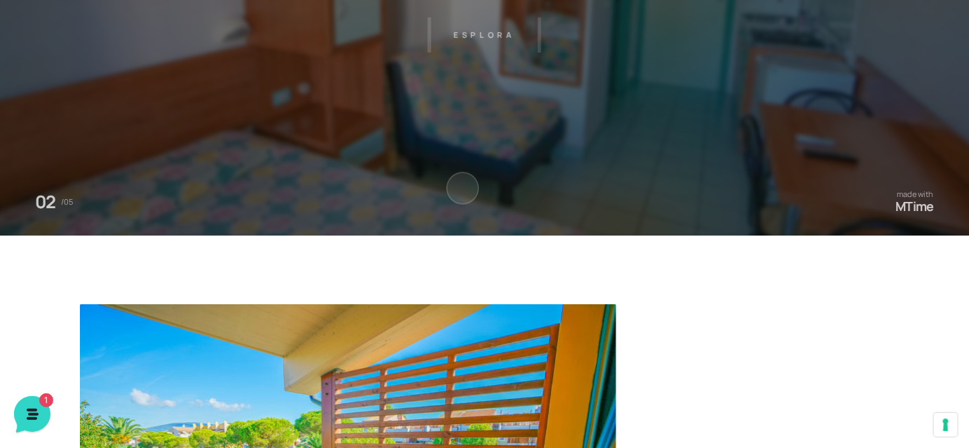
scroll to position [0, 0]
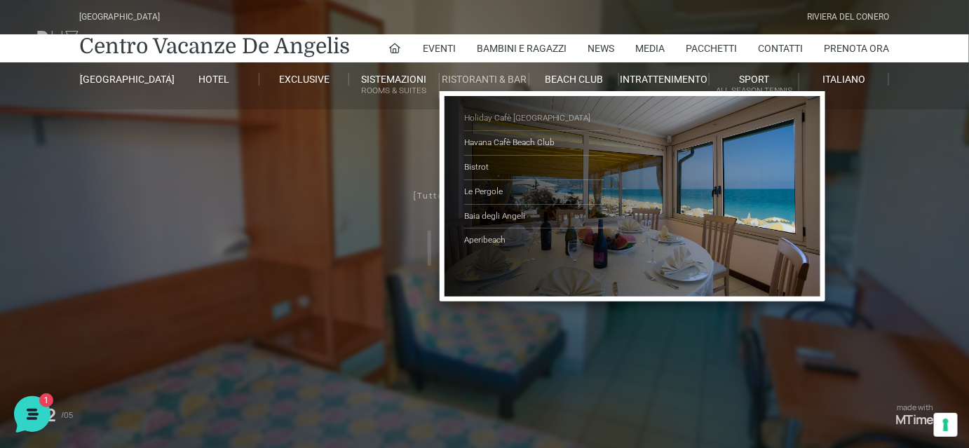
click at [519, 119] on link "Holiday Cafè [GEOGRAPHIC_DATA]" at bounding box center [534, 119] width 140 height 25
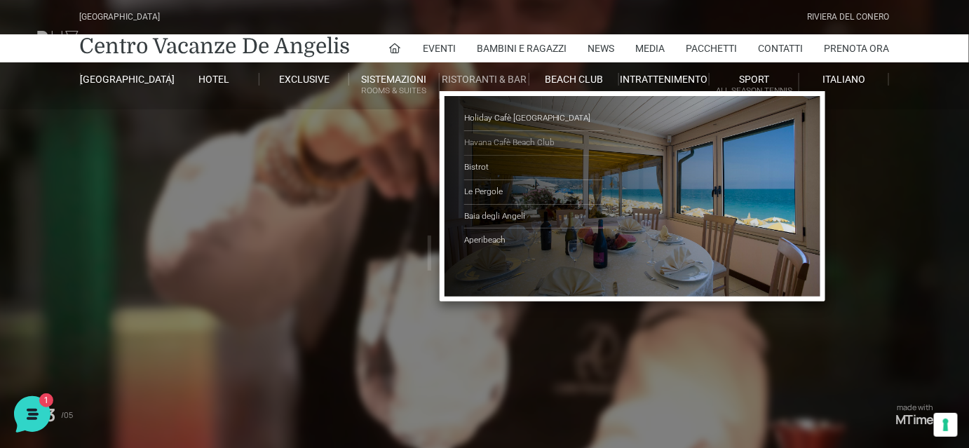
click at [500, 143] on link "Havana Cafè Beach Club" at bounding box center [534, 143] width 140 height 25
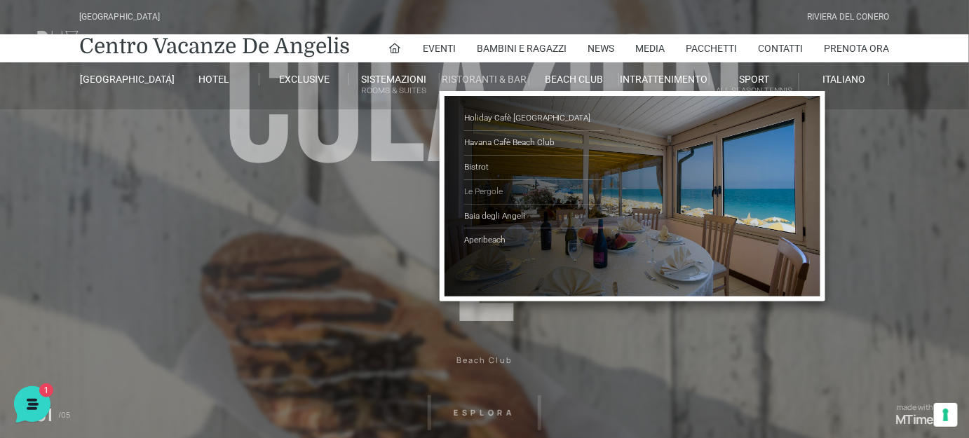
click at [492, 194] on link "Le Pergole" at bounding box center [534, 192] width 140 height 25
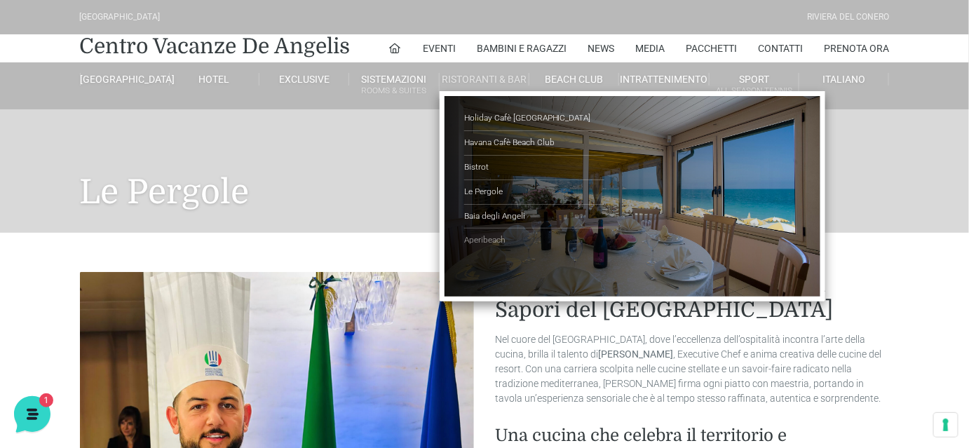
click at [491, 236] on link "Aperibeach" at bounding box center [534, 241] width 140 height 24
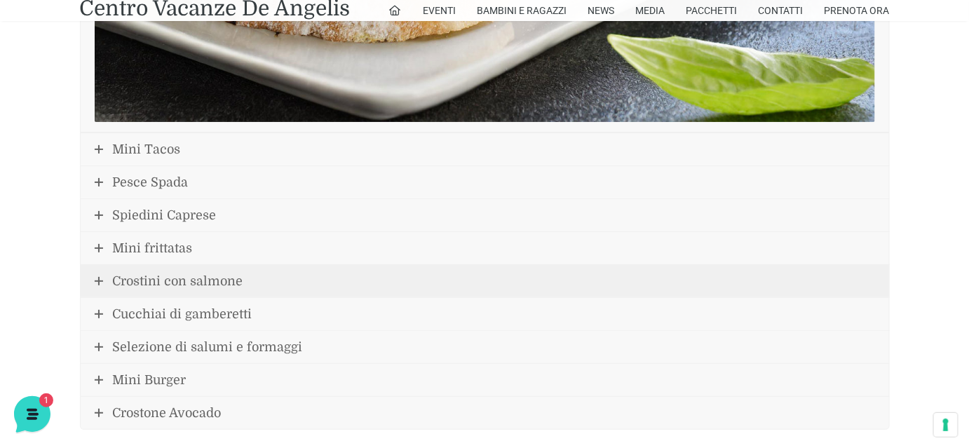
scroll to position [1849, 0]
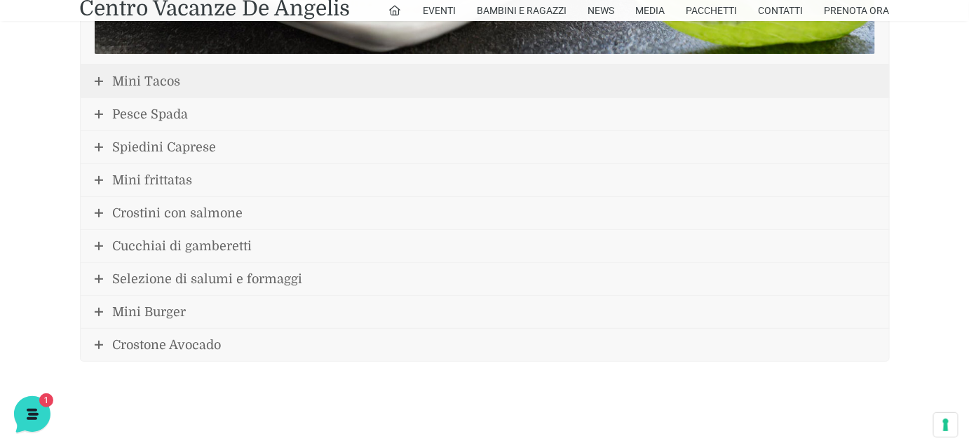
click at [133, 81] on span "Mini Tacos" at bounding box center [147, 81] width 68 height 14
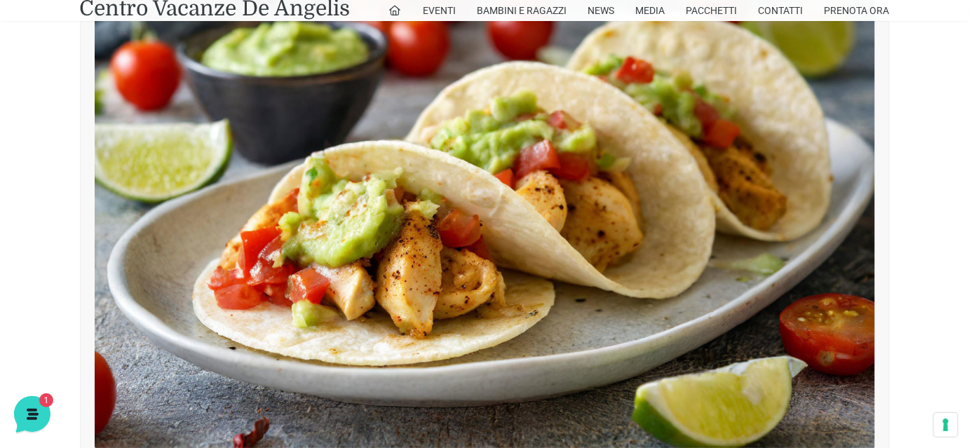
scroll to position [1496, 0]
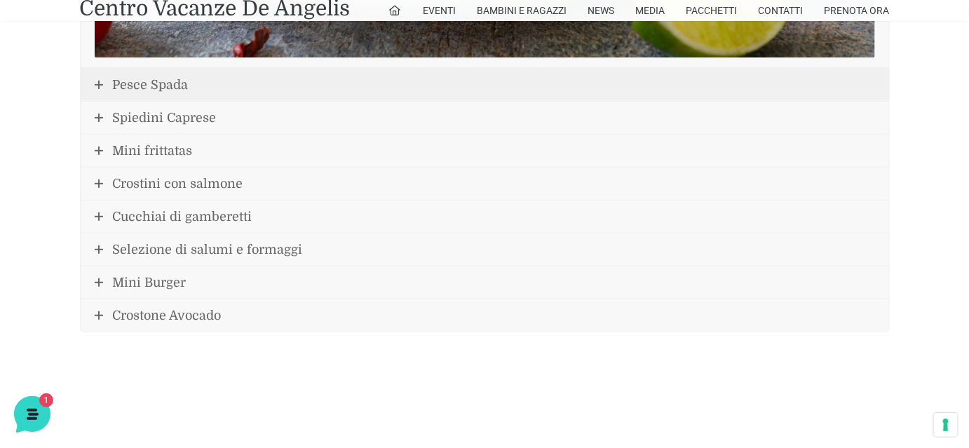
click at [142, 89] on span "Pesce Spada" at bounding box center [151, 85] width 76 height 14
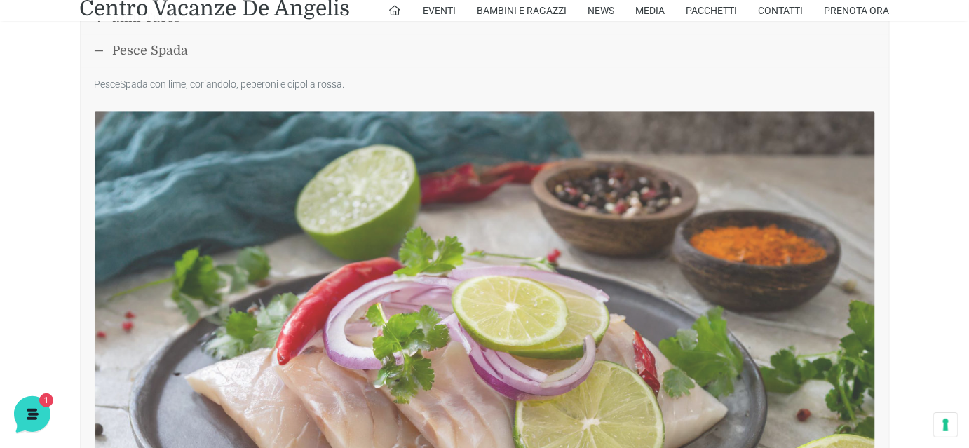
scroll to position [1528, 0]
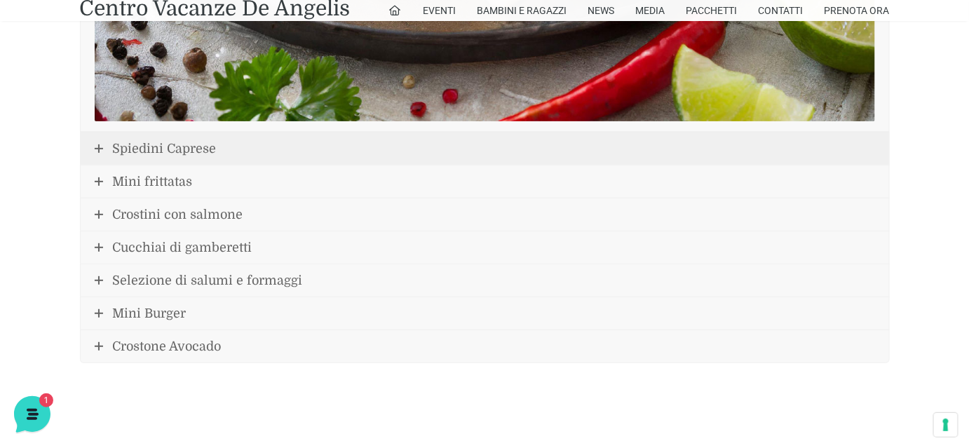
click at [144, 143] on span "Spiedini Caprese" at bounding box center [165, 149] width 104 height 14
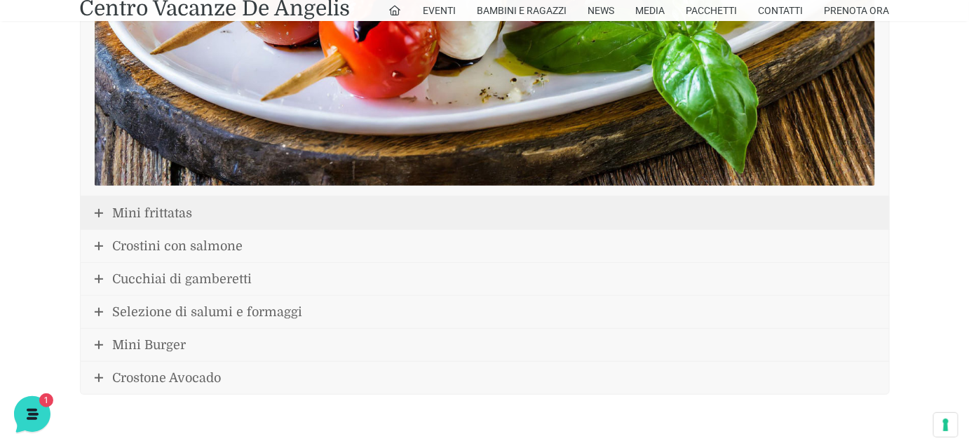
click at [124, 221] on link "Mini frittatas" at bounding box center [485, 213] width 809 height 32
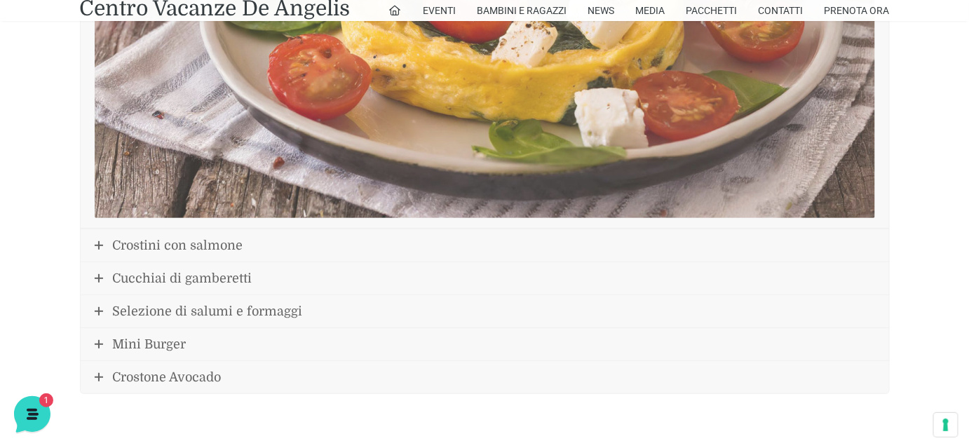
scroll to position [1849, 0]
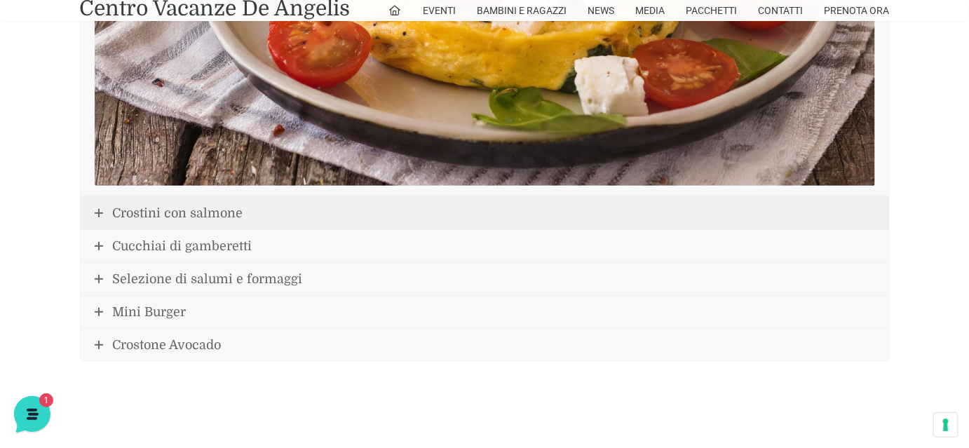
click at [142, 212] on span "Crostini con salmone" at bounding box center [178, 213] width 130 height 14
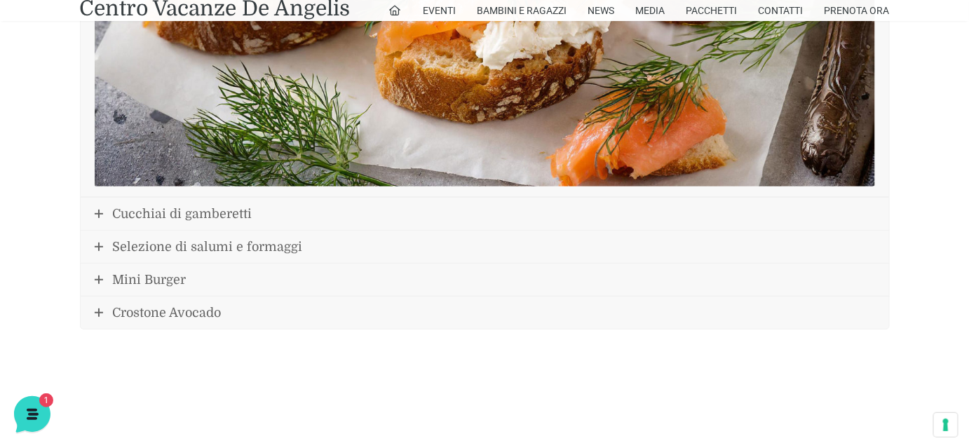
click at [142, 212] on span "Cucchiai di gamberetti" at bounding box center [183, 214] width 140 height 14
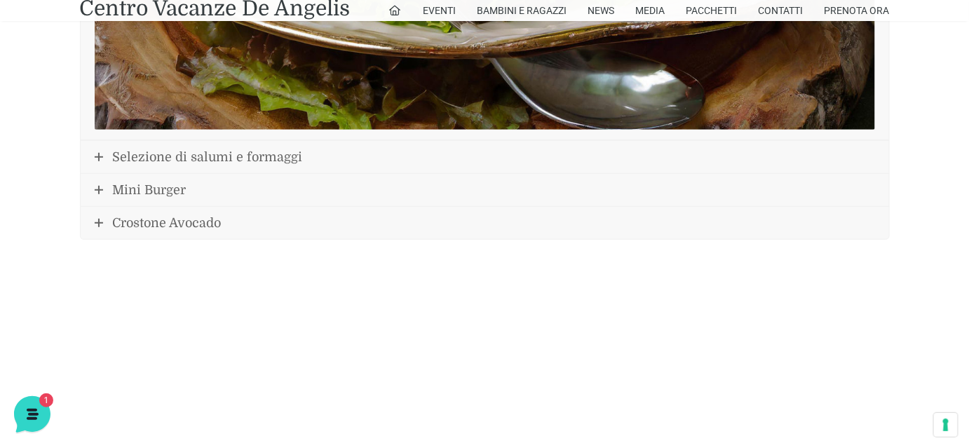
scroll to position [1978, 0]
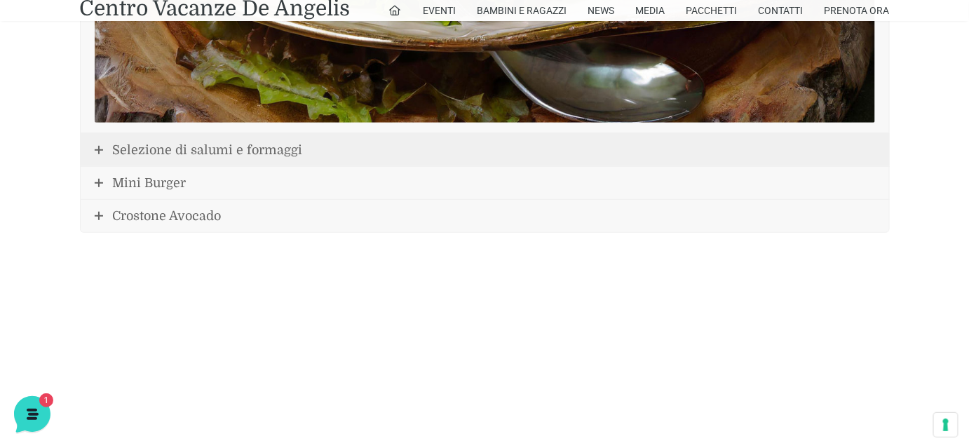
click at [154, 151] on span "Selezione di salumi e formaggi" at bounding box center [208, 150] width 190 height 14
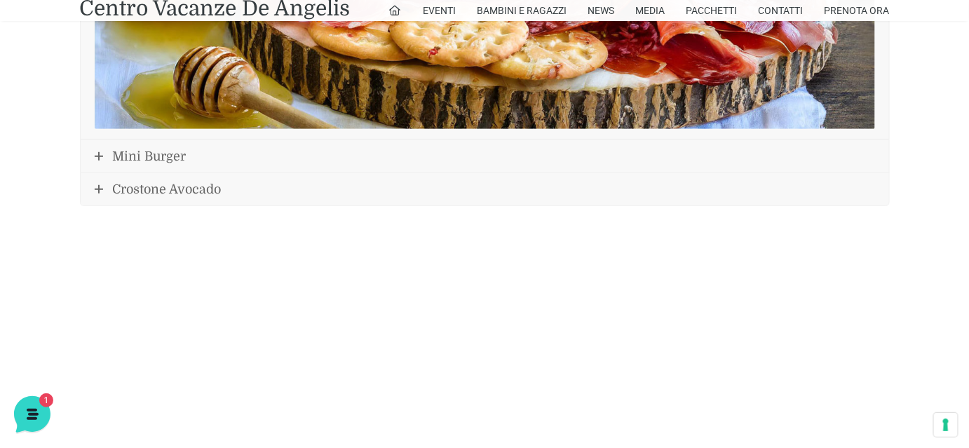
scroll to position [2010, 0]
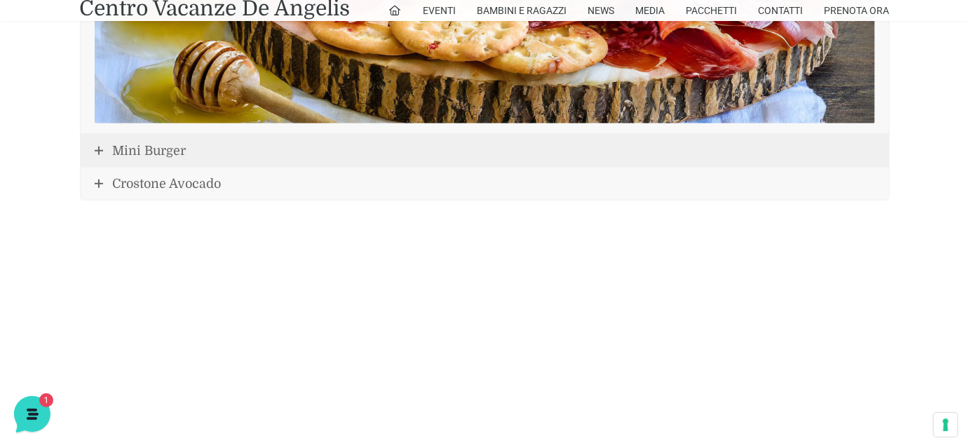
click at [153, 144] on span "Mini Burger" at bounding box center [150, 151] width 74 height 14
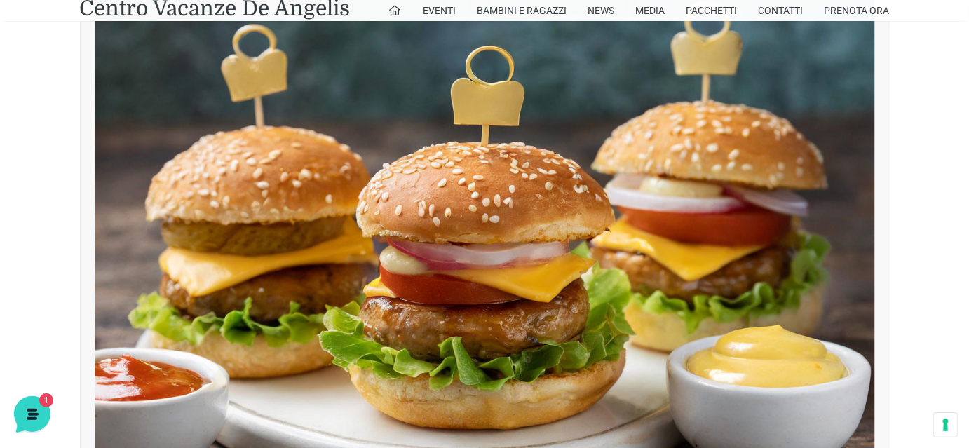
scroll to position [1851, 0]
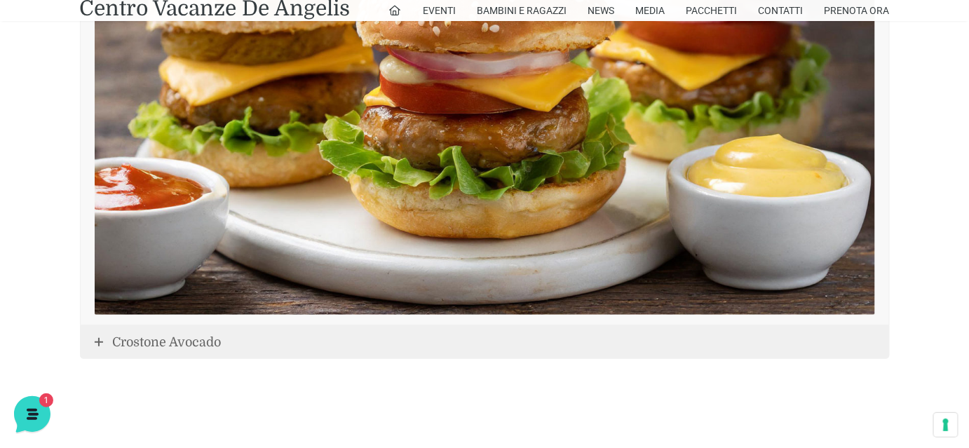
click at [170, 339] on span "Crostone Avocado" at bounding box center [167, 342] width 109 height 14
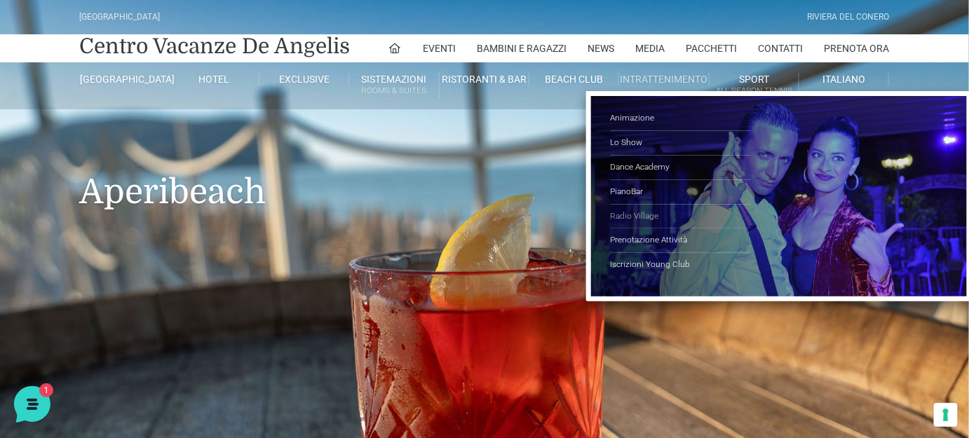
click at [632, 210] on link "Radio Village" at bounding box center [681, 217] width 140 height 25
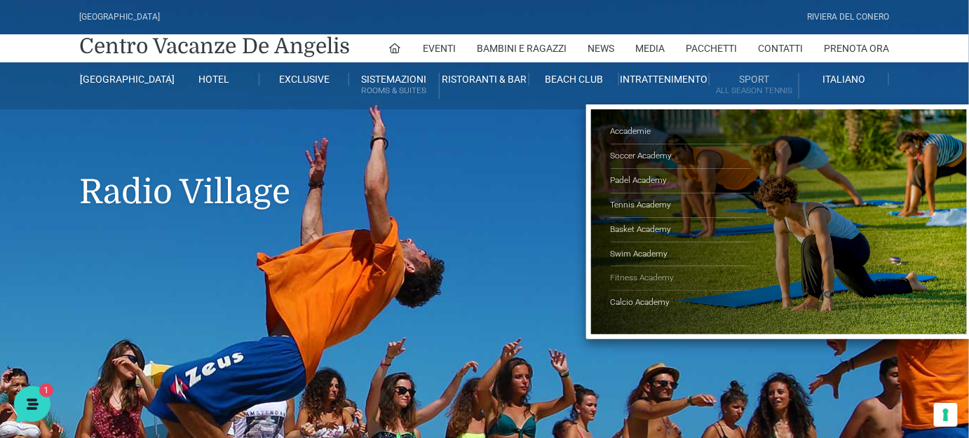
click at [628, 276] on link "Fitness Academy" at bounding box center [681, 278] width 140 height 25
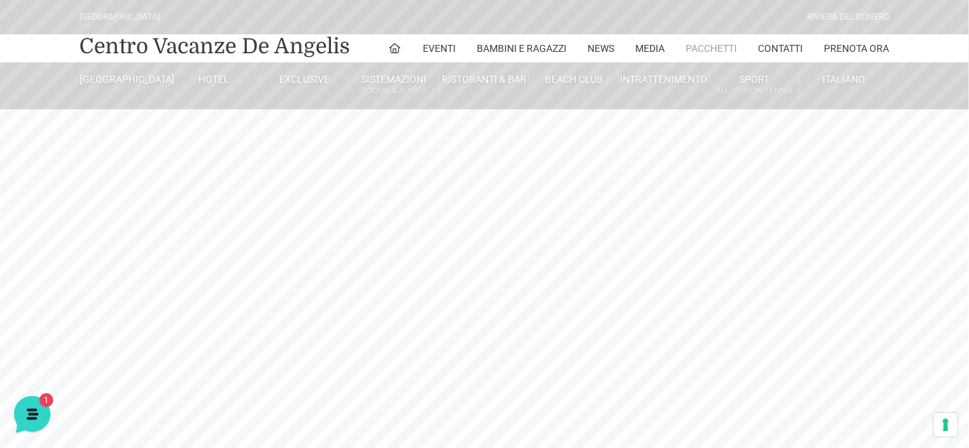
click at [720, 45] on link "Pacchetti" at bounding box center [712, 48] width 51 height 28
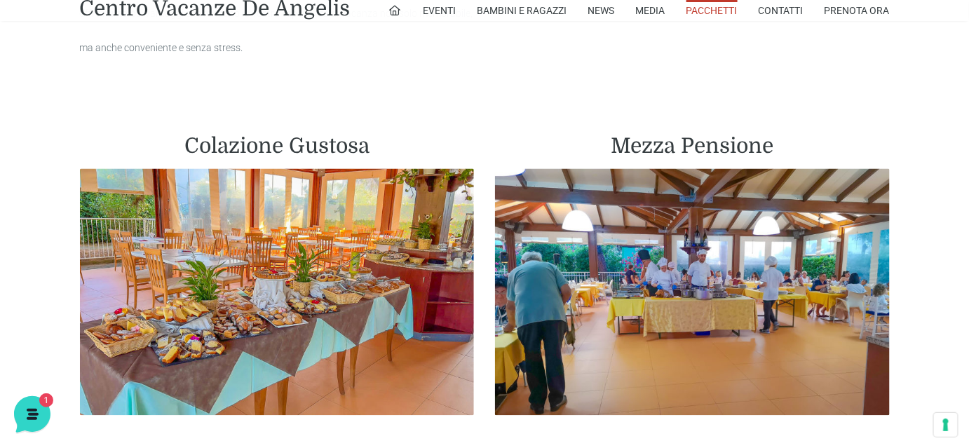
scroll to position [764, 0]
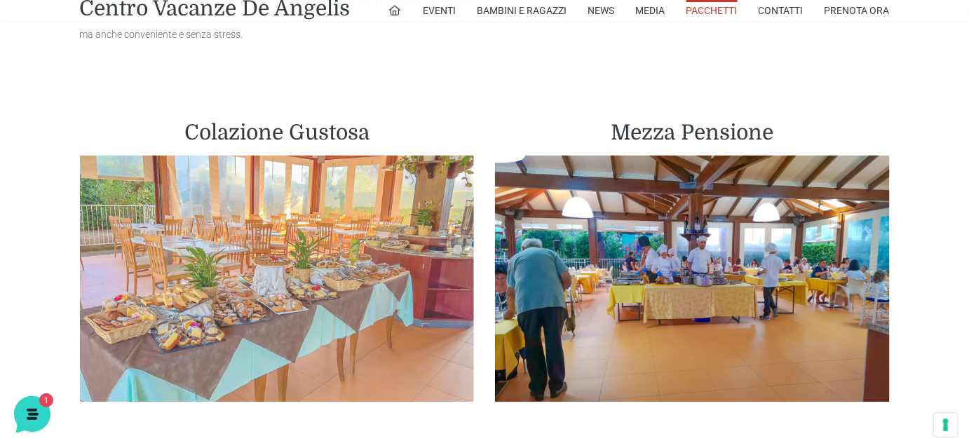
click at [262, 264] on img at bounding box center [277, 279] width 395 height 247
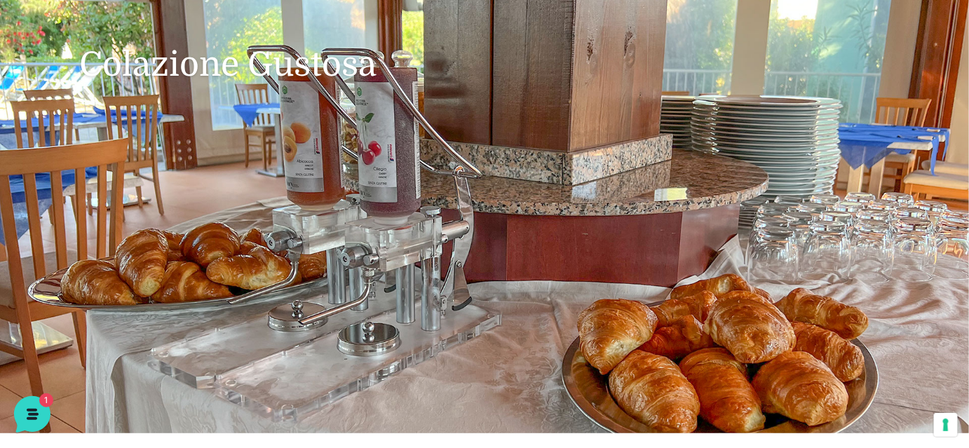
scroll to position [127, 0]
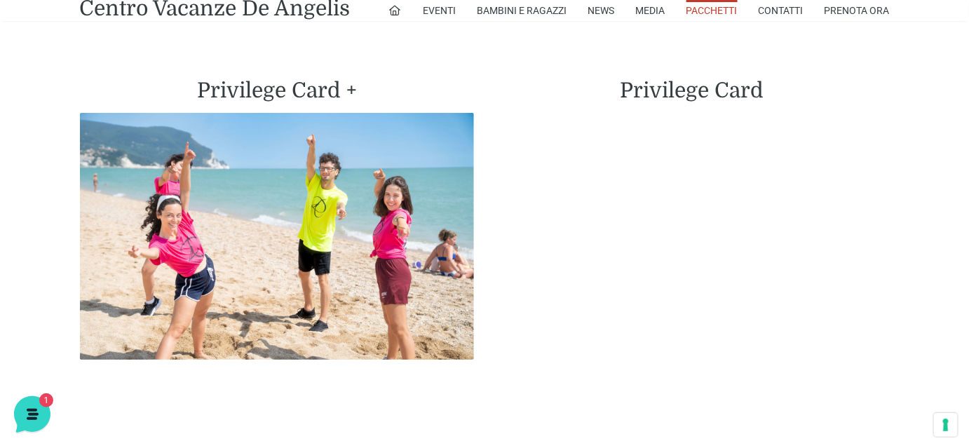
scroll to position [3379, 0]
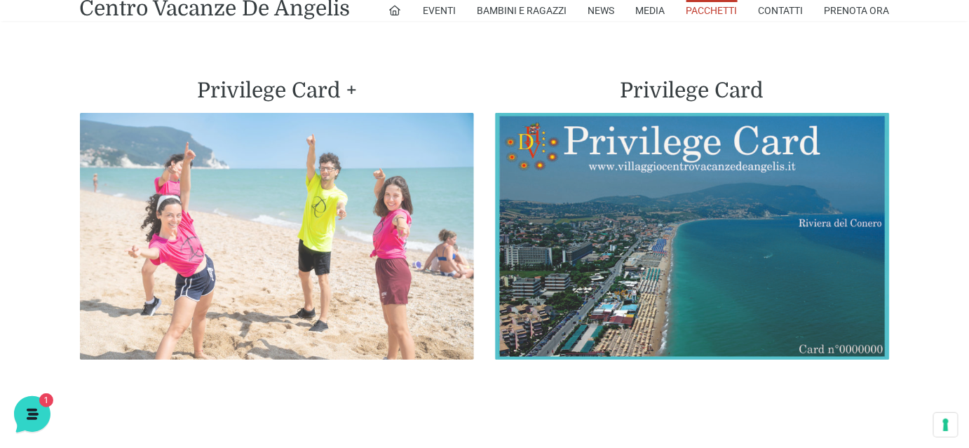
click at [351, 207] on img at bounding box center [277, 236] width 395 height 247
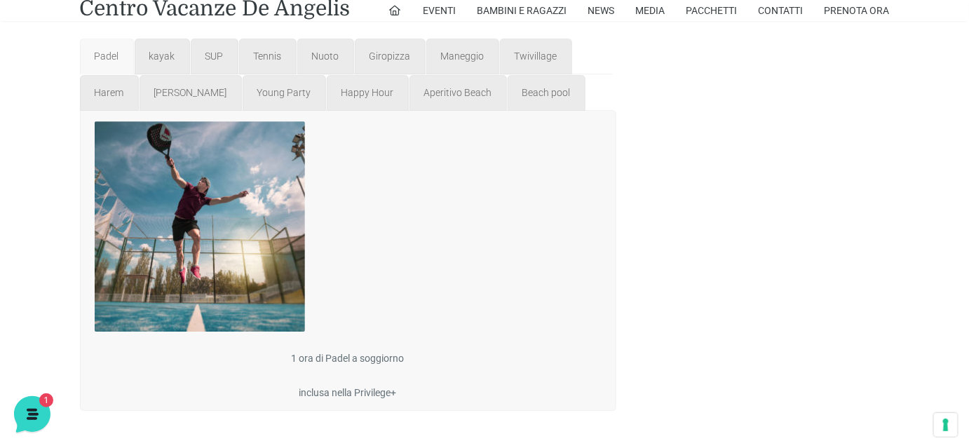
scroll to position [1403, 0]
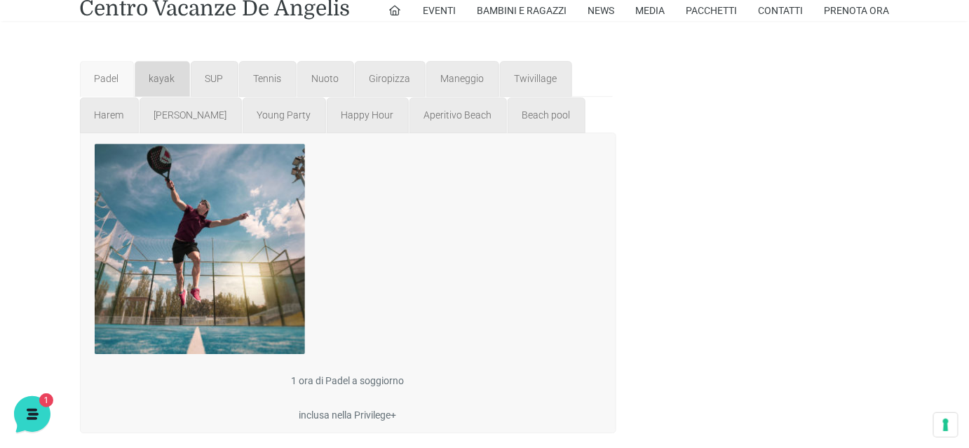
click at [153, 79] on span "kayak" at bounding box center [162, 78] width 26 height 11
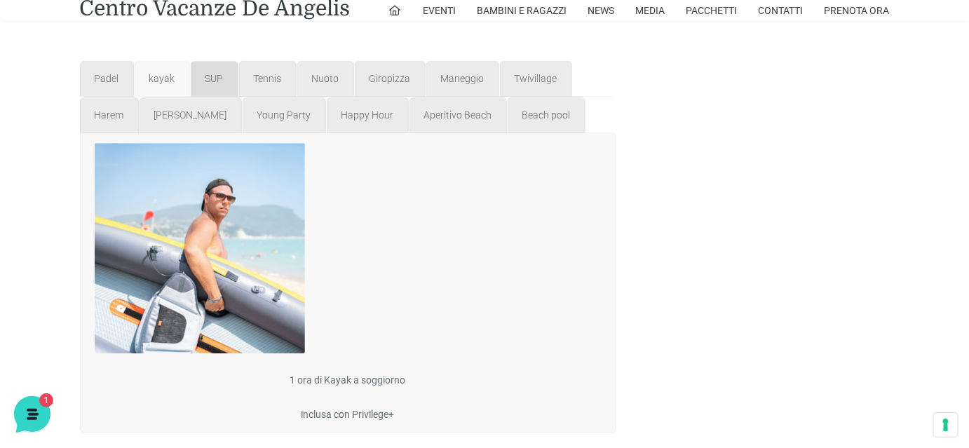
click at [205, 79] on span "SUP" at bounding box center [214, 78] width 18 height 11
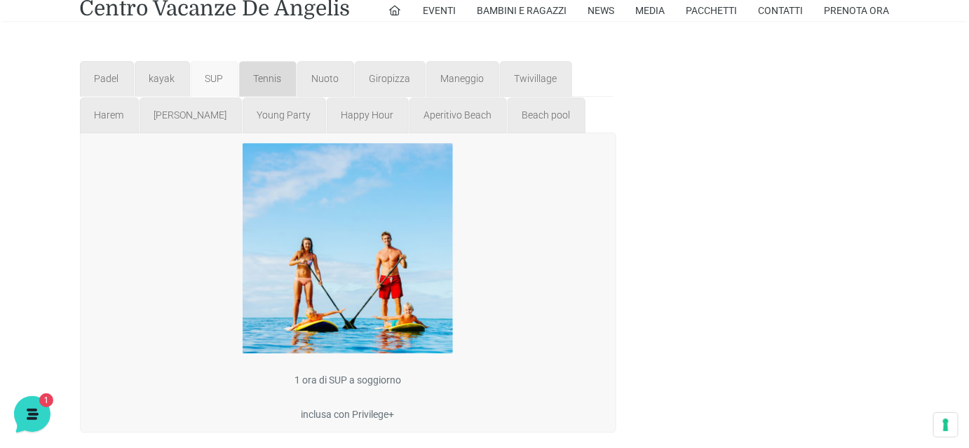
click at [259, 78] on span "Tennis" at bounding box center [268, 78] width 28 height 11
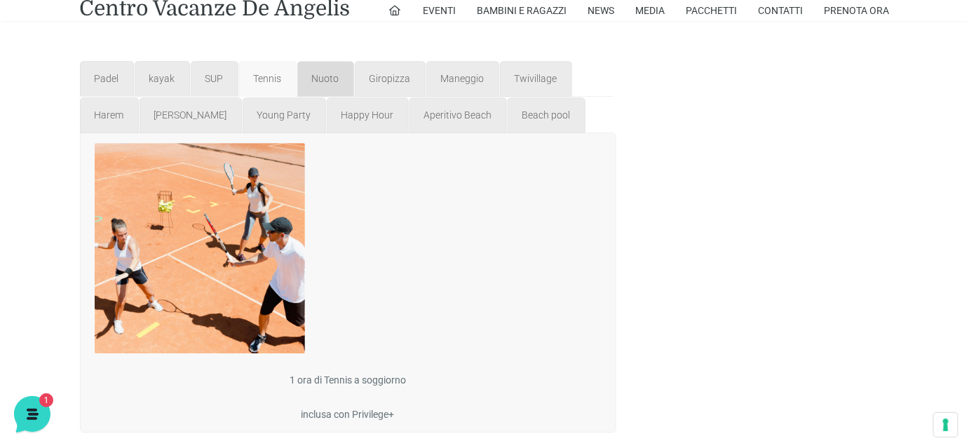
click at [329, 79] on span "Nuoto" at bounding box center [325, 78] width 27 height 11
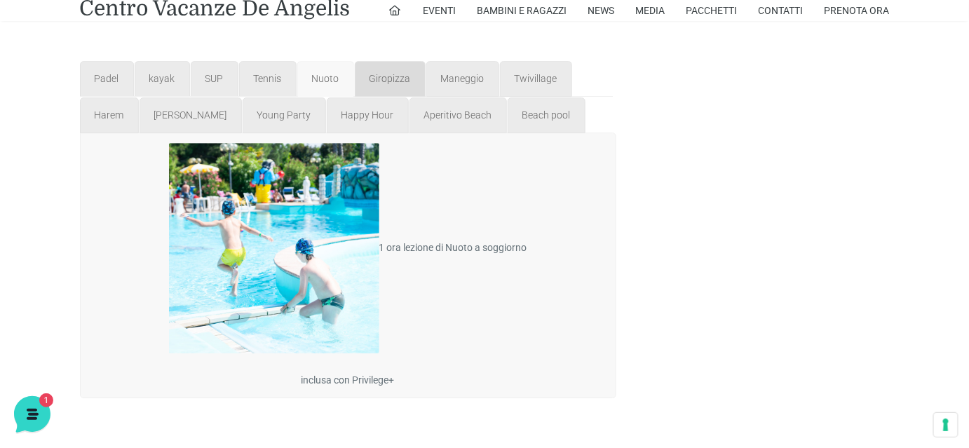
click at [370, 74] on span "Giropizza" at bounding box center [390, 78] width 41 height 11
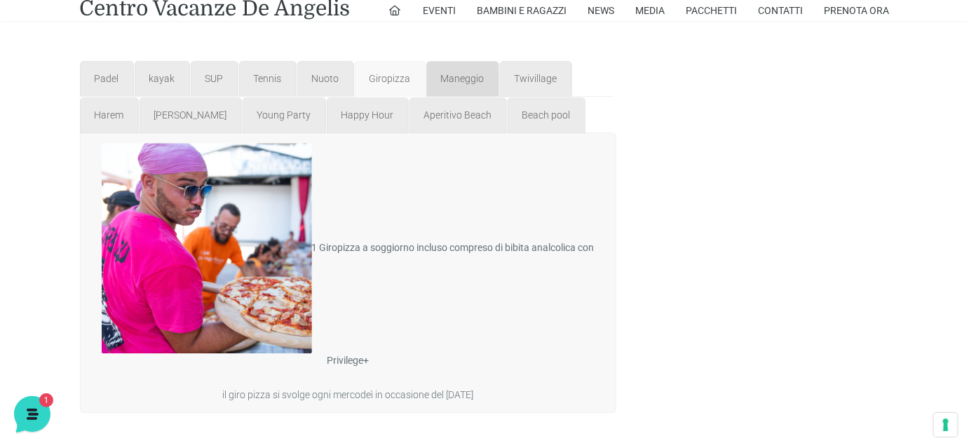
click at [441, 73] on span "Maneggio" at bounding box center [462, 78] width 43 height 11
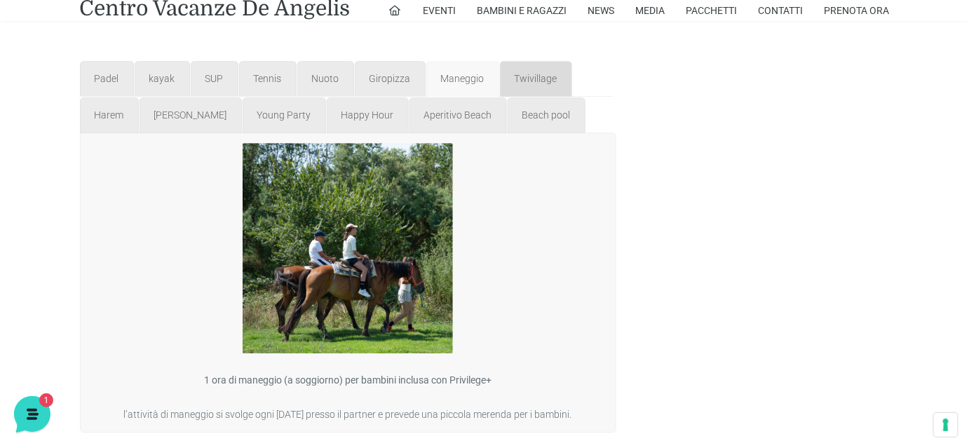
click at [540, 83] on span "Twivillage" at bounding box center [536, 78] width 43 height 11
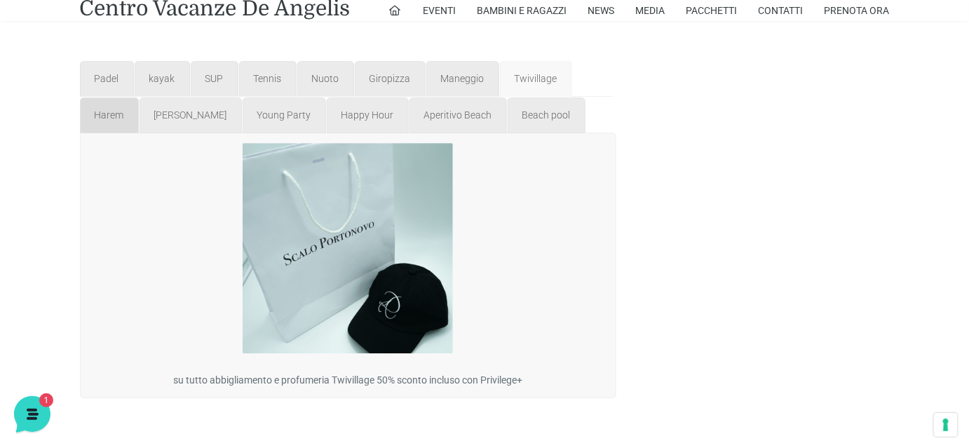
click at [101, 116] on span "Harem" at bounding box center [109, 114] width 29 height 11
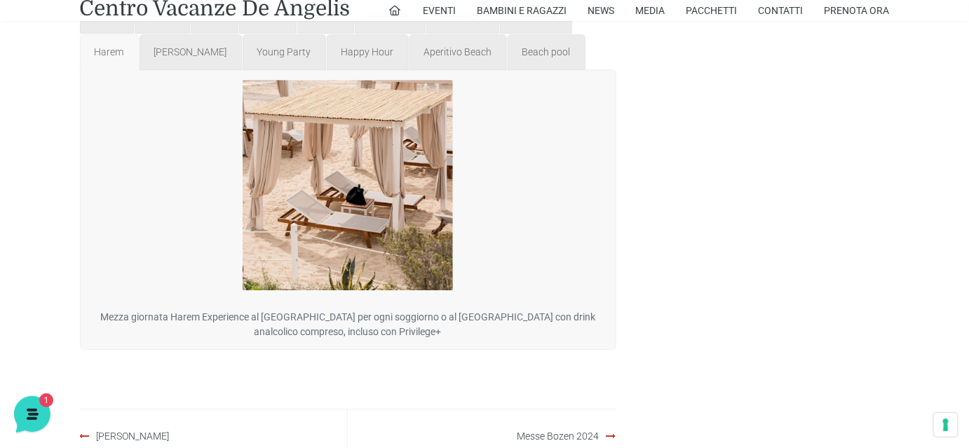
scroll to position [1403, 0]
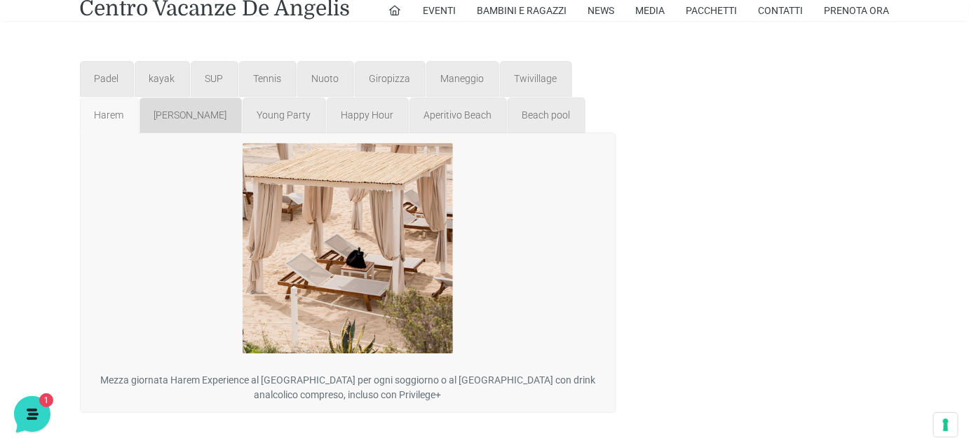
click at [198, 116] on span "Merenda Holly" at bounding box center [190, 114] width 73 height 11
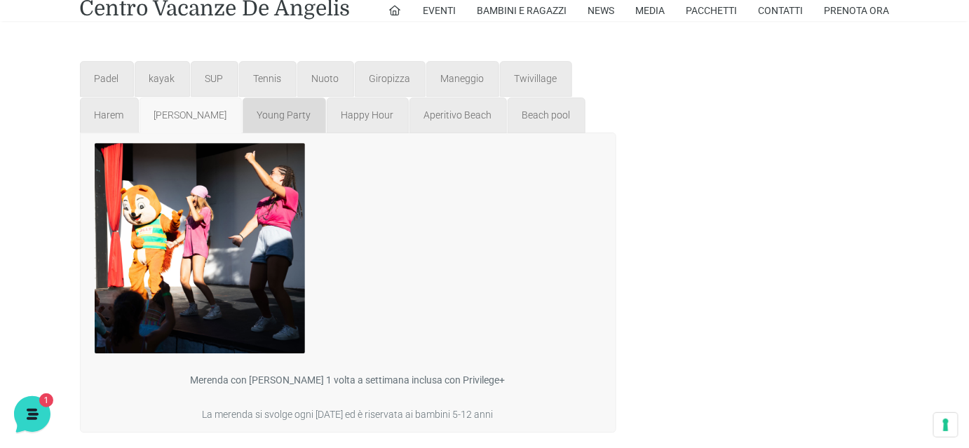
click at [259, 116] on span "Young Party" at bounding box center [284, 114] width 54 height 11
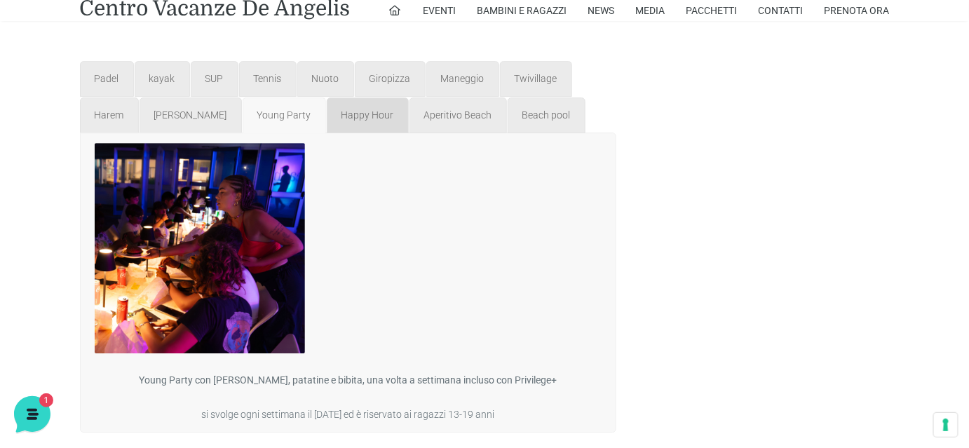
click at [373, 119] on span "Happy Hour" at bounding box center [368, 114] width 53 height 11
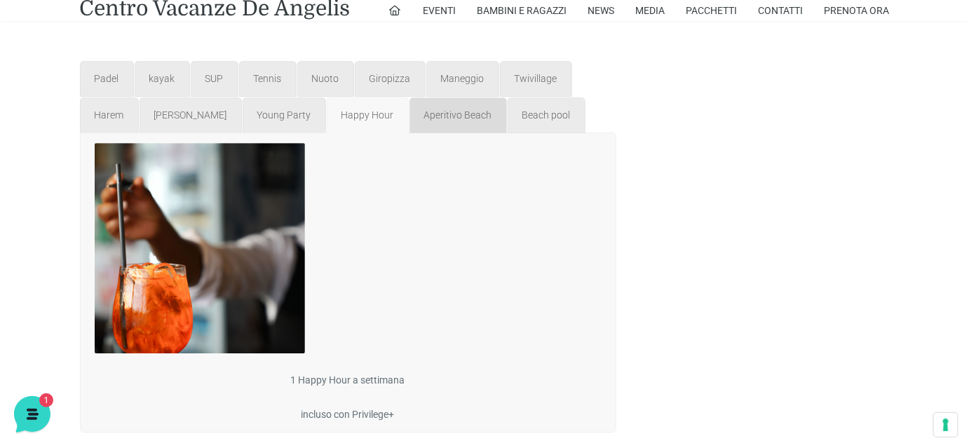
click at [421, 125] on link "Aperitivo Beach" at bounding box center [458, 115] width 97 height 36
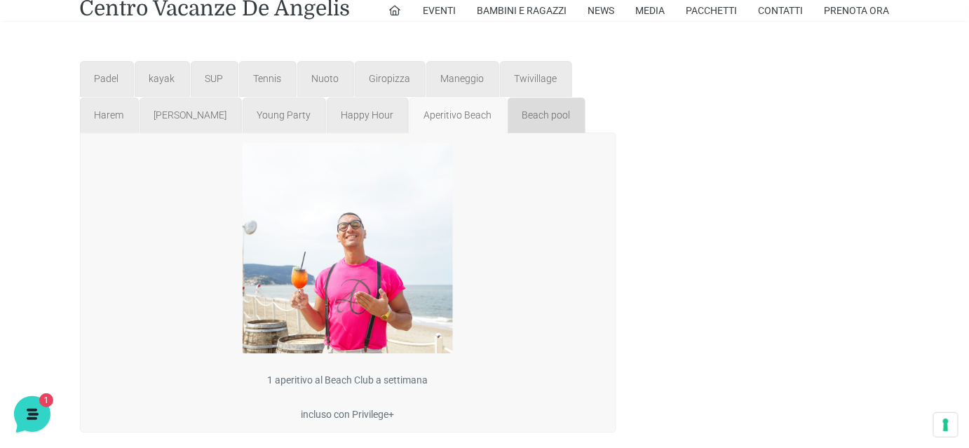
click at [538, 123] on link "Beach pool" at bounding box center [547, 115] width 78 height 36
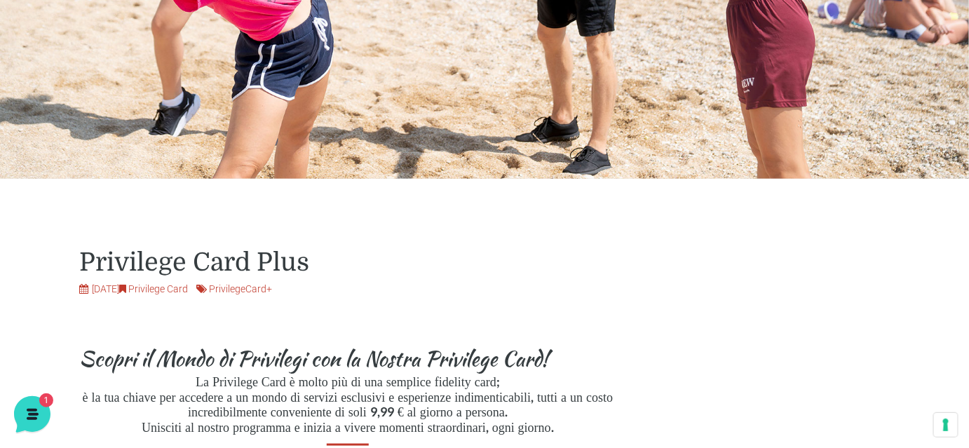
scroll to position [510, 0]
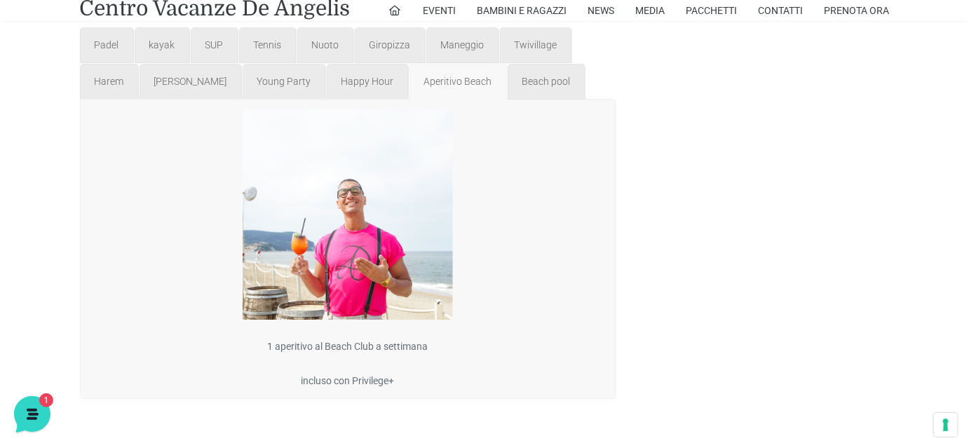
scroll to position [1445, 0]
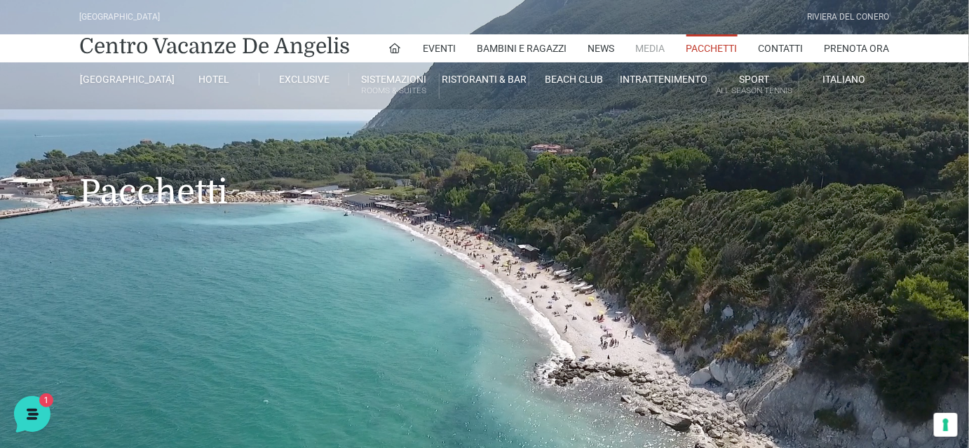
click at [641, 52] on link "Media" at bounding box center [650, 48] width 29 height 28
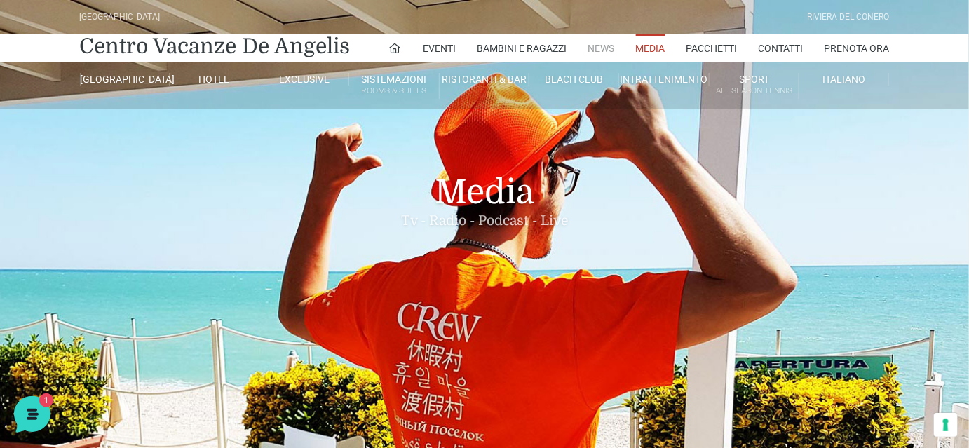
click at [604, 48] on link "News" at bounding box center [601, 48] width 27 height 28
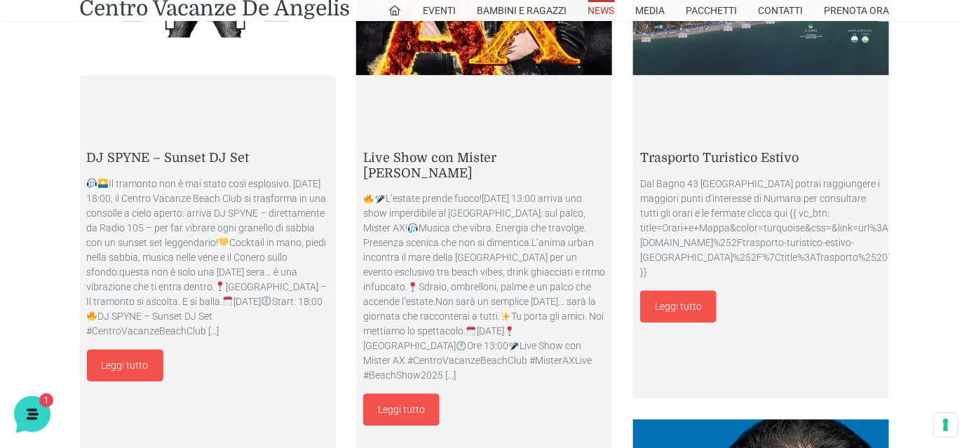
scroll to position [1020, 0]
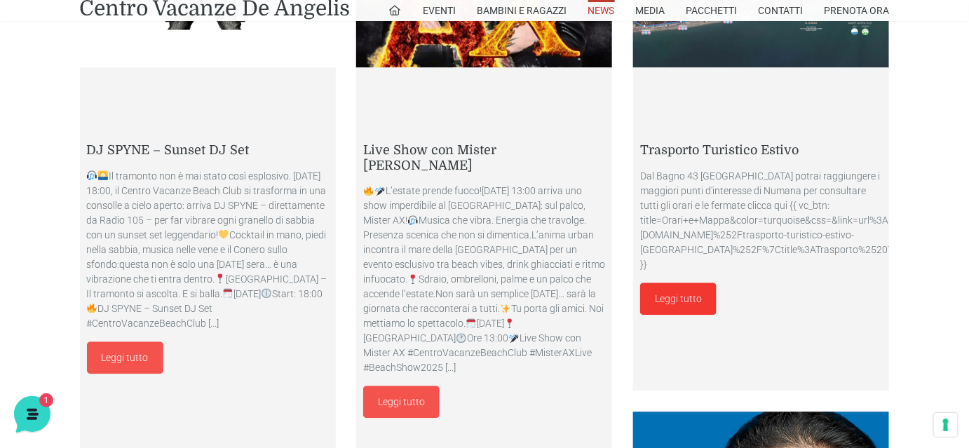
click at [684, 311] on link "Leggi tutto" at bounding box center [678, 299] width 76 height 32
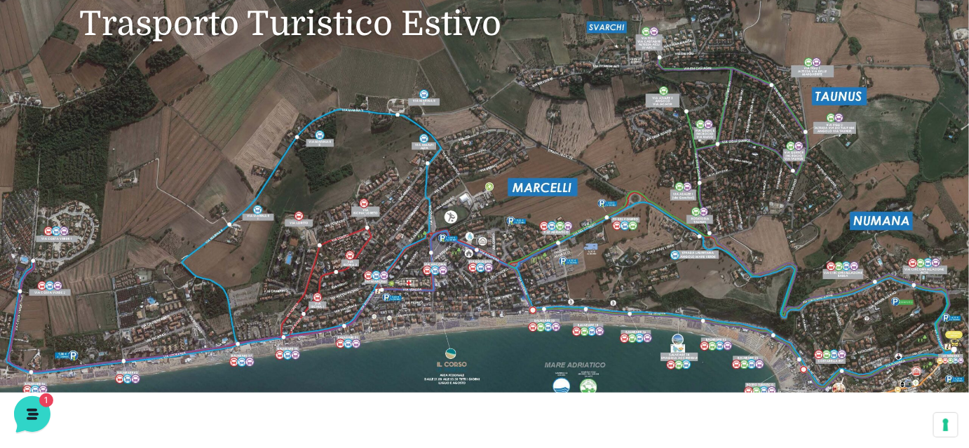
scroll to position [191, 0]
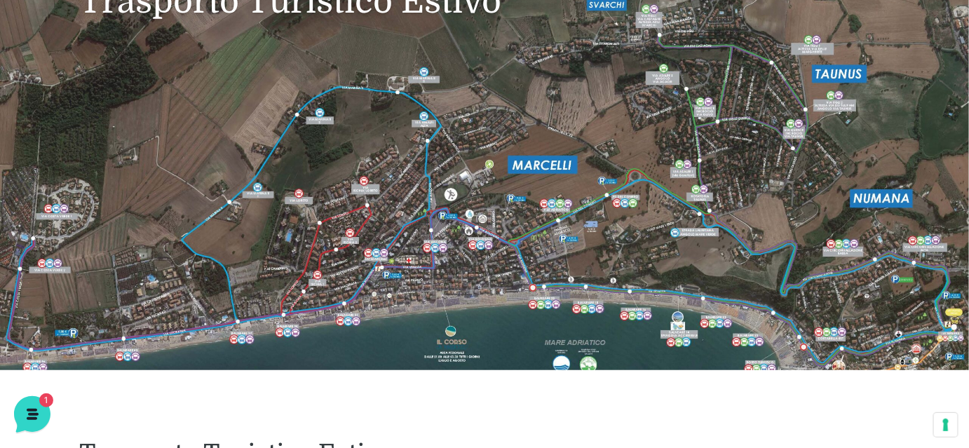
click at [424, 269] on header "[GEOGRAPHIC_DATA] [GEOGRAPHIC_DATA] Centro Vacanze [GEOGRAPHIC_DATA] Eventi Mis…" at bounding box center [484, 89] width 969 height 561
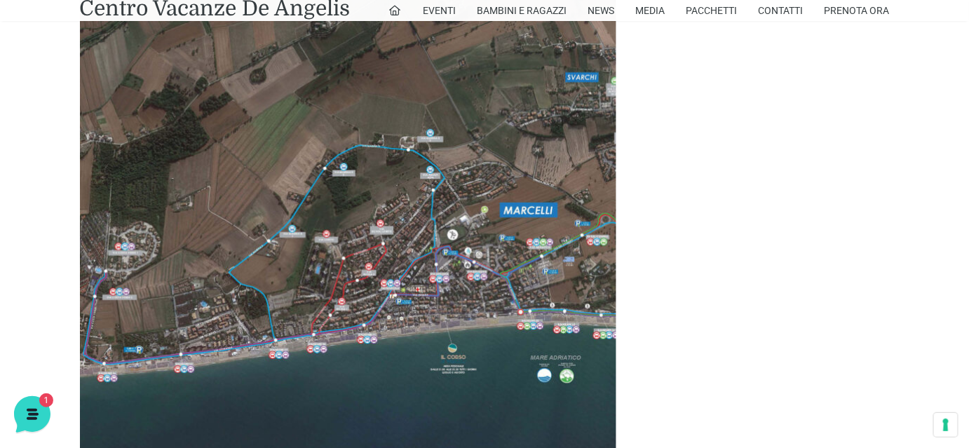
scroll to position [828, 0]
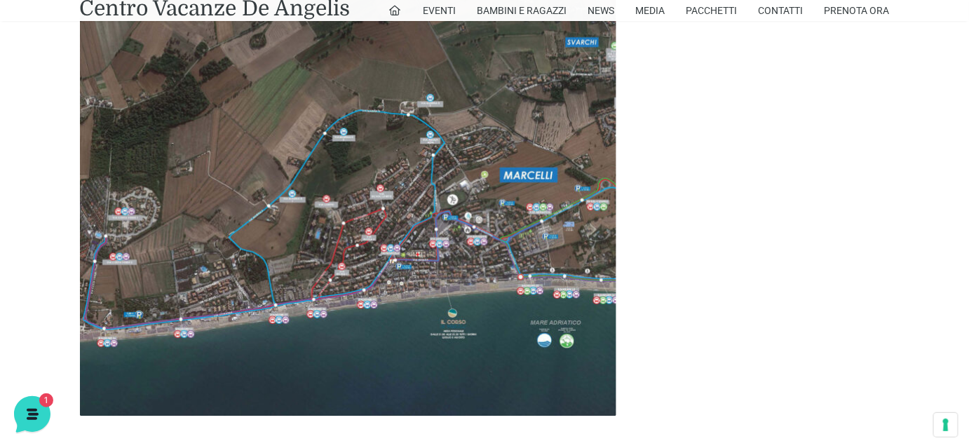
click at [427, 268] on img at bounding box center [348, 148] width 536 height 536
click at [370, 286] on img at bounding box center [348, 148] width 536 height 536
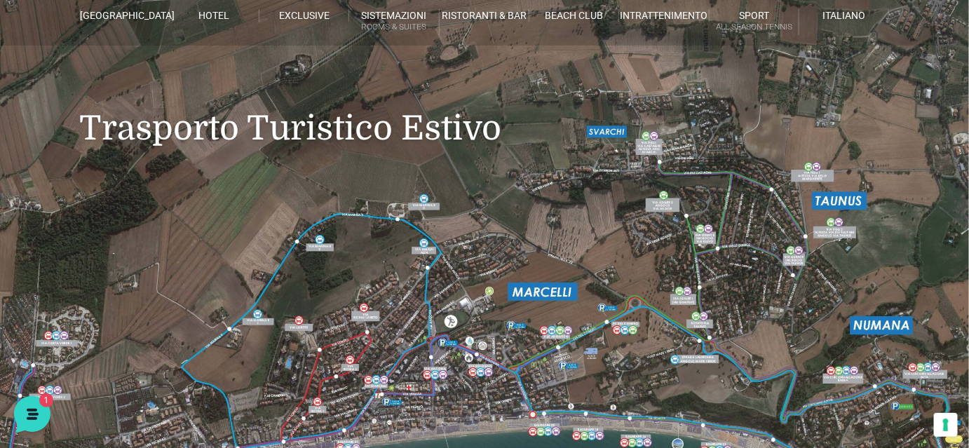
scroll to position [0, 0]
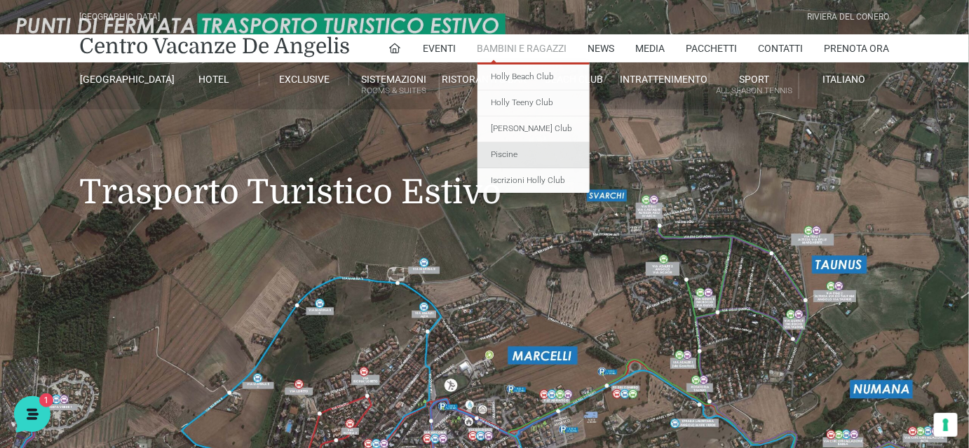
click at [514, 151] on link "Piscine" at bounding box center [534, 155] width 112 height 26
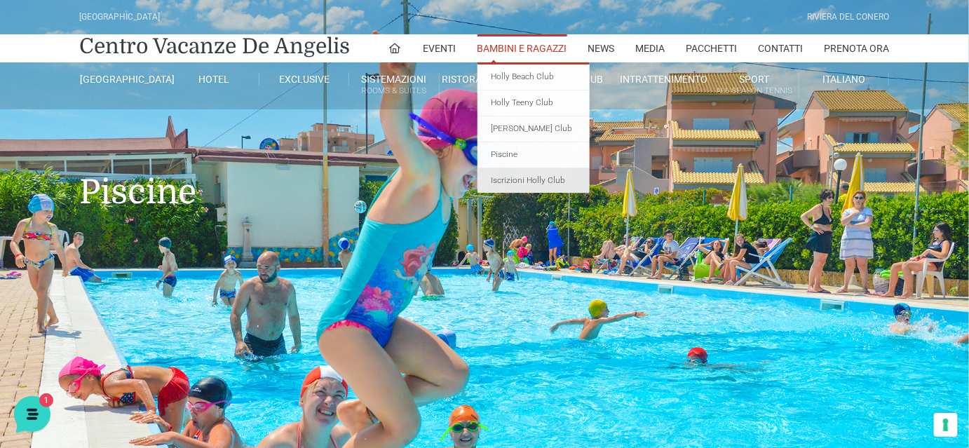
click at [497, 175] on link "Iscrizioni Holly Club" at bounding box center [534, 180] width 112 height 25
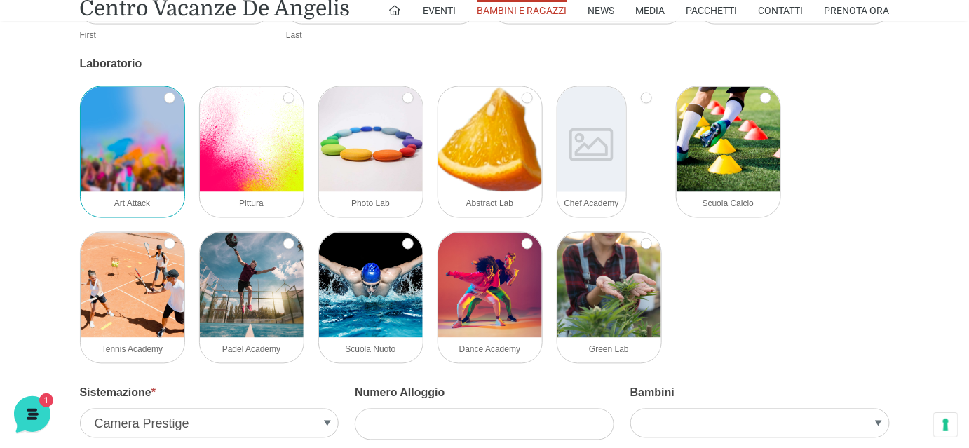
click at [149, 207] on span "Art Attack" at bounding box center [132, 204] width 36 height 10
click at [164, 104] on input "Art Attack" at bounding box center [169, 98] width 11 height 11
click at [149, 207] on span "Art Attack" at bounding box center [132, 204] width 36 height 10
click at [164, 104] on input "Art Attack" at bounding box center [169, 98] width 11 height 11
checkbox input "false"
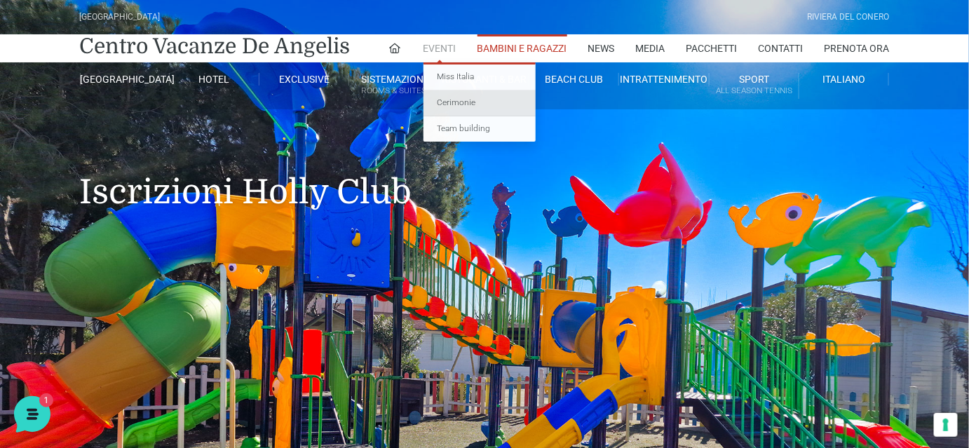
click at [447, 107] on link "Cerimonie" at bounding box center [480, 103] width 112 height 26
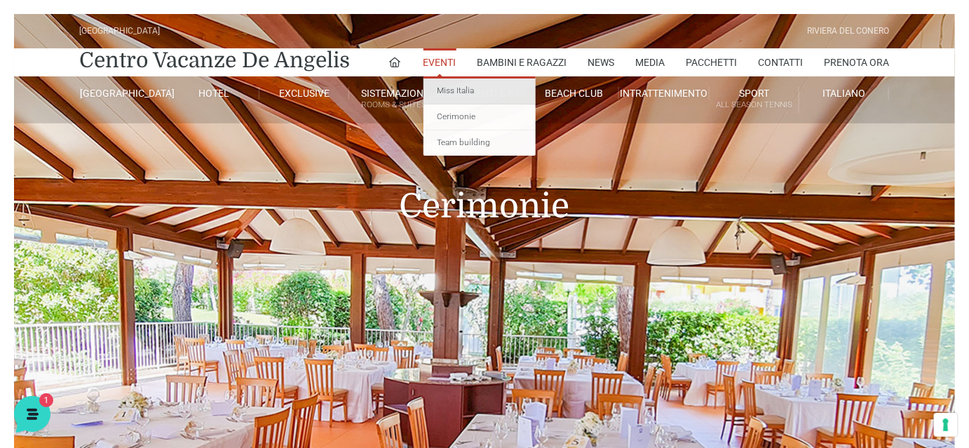
click at [450, 89] on link "Miss Italia" at bounding box center [480, 92] width 112 height 26
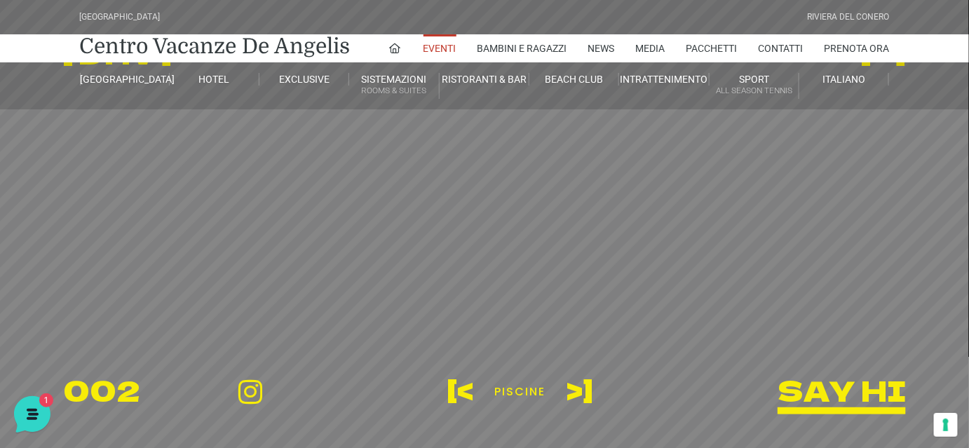
click at [458, 274] on sr7-mask at bounding box center [484, 224] width 969 height 449
click at [393, 40] on link at bounding box center [396, 48] width 14 height 28
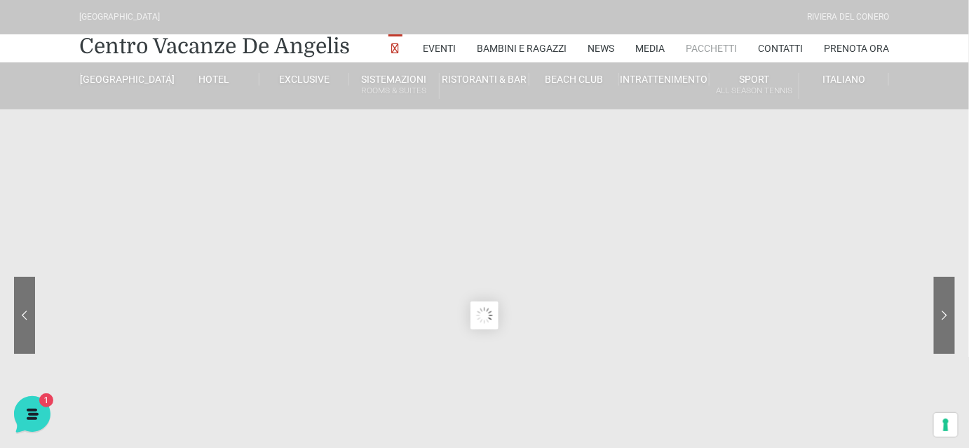
click at [708, 43] on link "Pacchetti" at bounding box center [712, 48] width 51 height 28
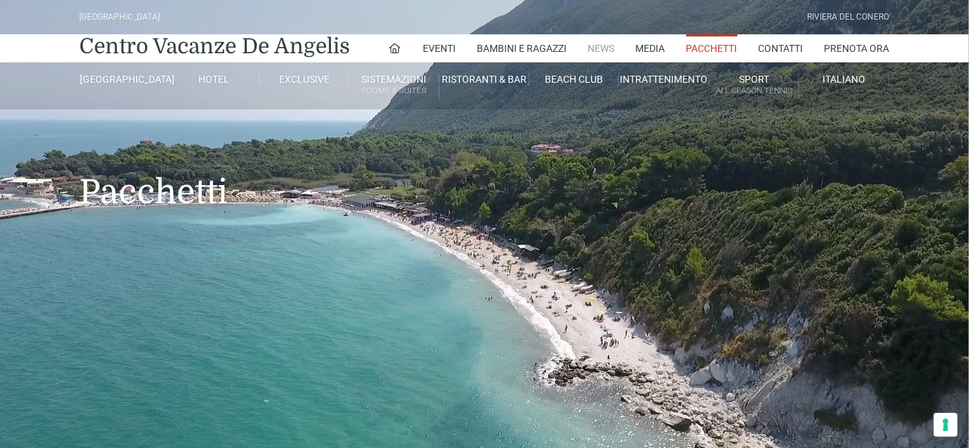
click at [604, 52] on link "News" at bounding box center [601, 48] width 27 height 28
